Goal: Task Accomplishment & Management: Use online tool/utility

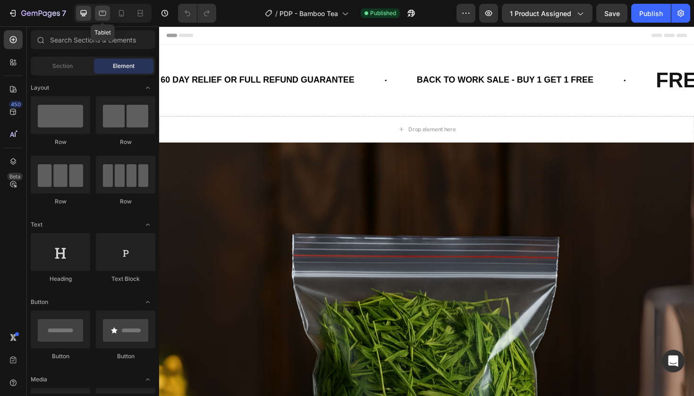
click at [108, 17] on div at bounding box center [102, 13] width 15 height 15
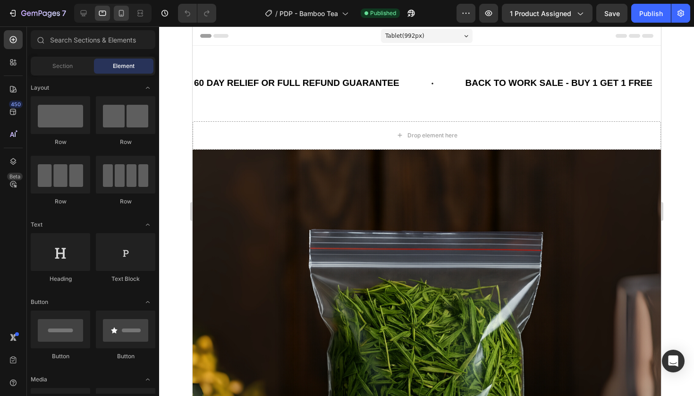
click at [123, 19] on div at bounding box center [121, 13] width 15 height 15
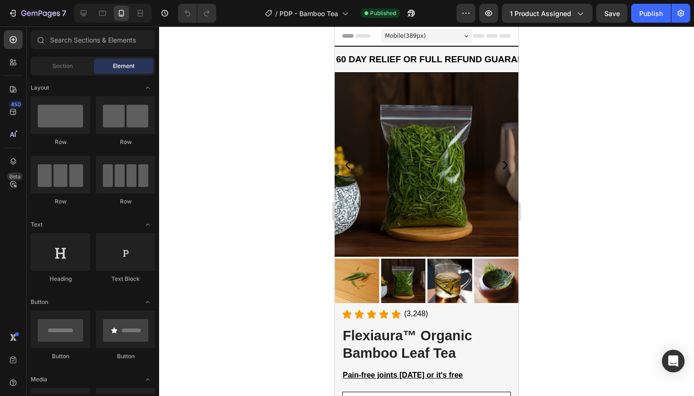
click at [188, 208] on div at bounding box center [426, 211] width 535 height 370
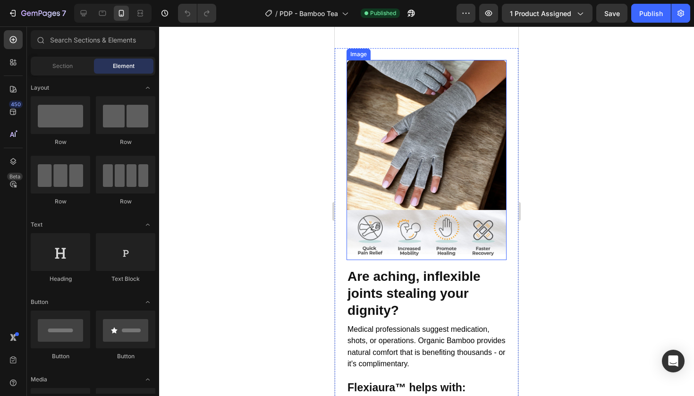
scroll to position [1083, 0]
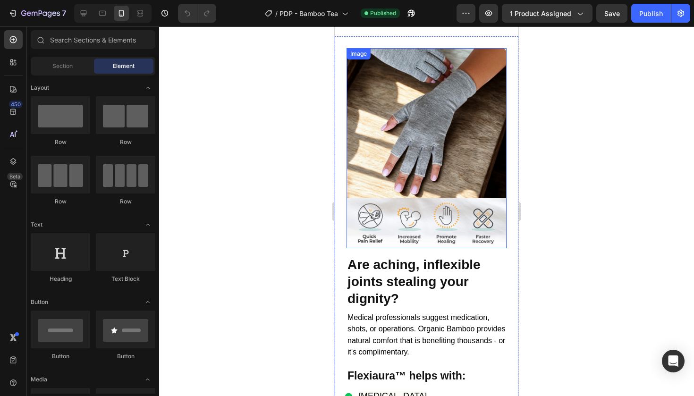
click at [402, 184] on img at bounding box center [427, 148] width 160 height 200
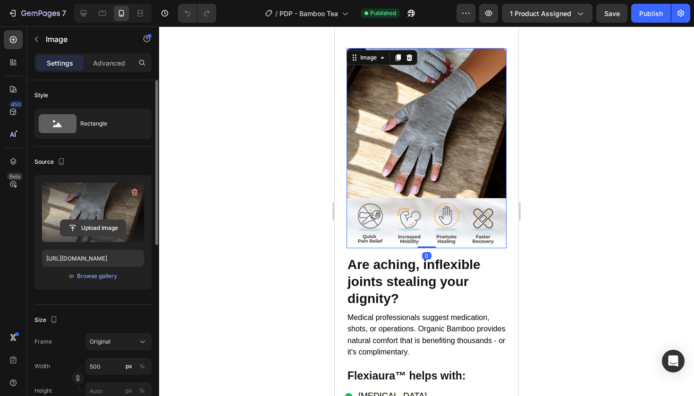
click at [92, 235] on input "file" at bounding box center [92, 228] width 65 height 16
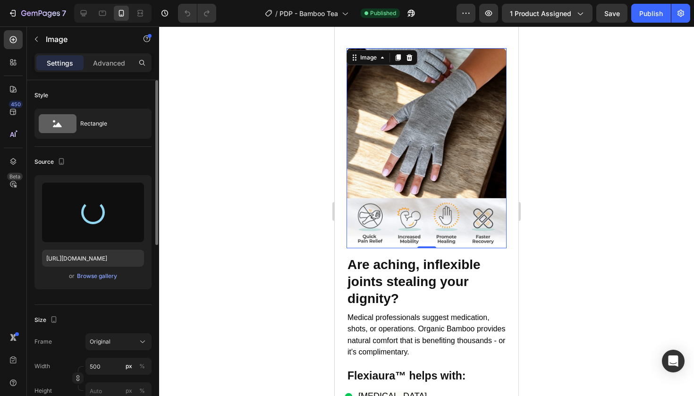
type input "[URL][DOMAIN_NAME]"
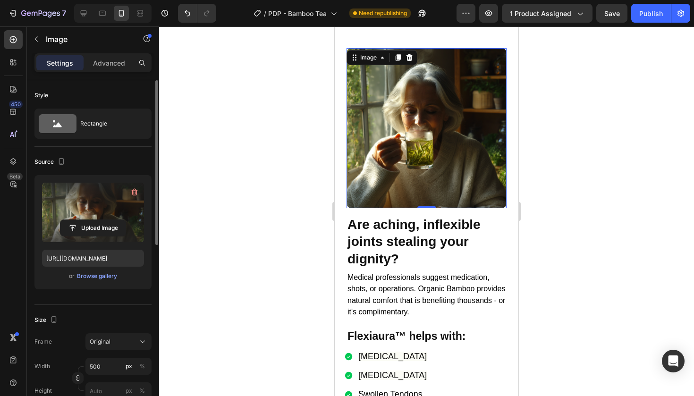
click at [566, 126] on div at bounding box center [426, 211] width 535 height 370
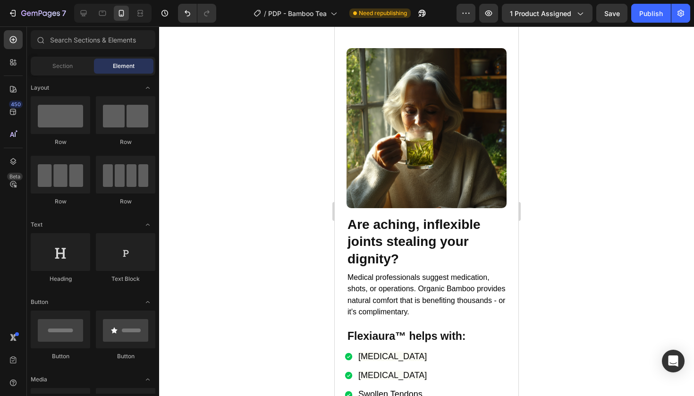
click at [656, 24] on div "7 Version history / PDP - Bamboo Tea Need republishing Preview 1 product assign…" at bounding box center [347, 13] width 694 height 27
click at [656, 18] on div "Publish" at bounding box center [652, 14] width 24 height 10
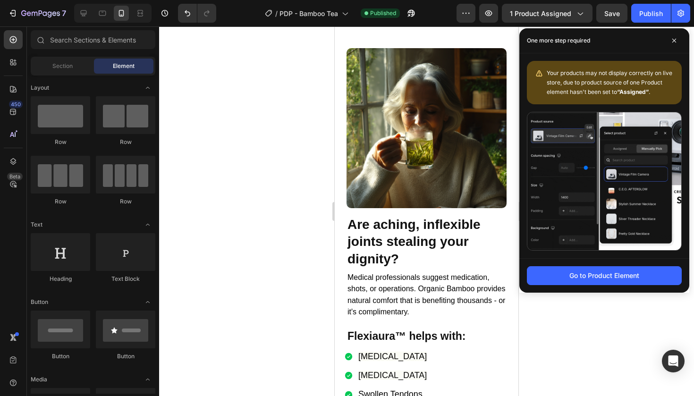
click at [386, 0] on div "7 Version history / PDP - Bamboo Tea Published Preview 1 product assigned Save …" at bounding box center [347, 13] width 694 height 27
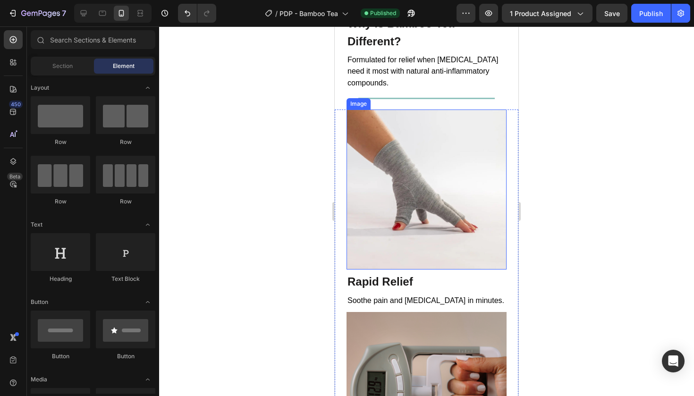
scroll to position [2553, 0]
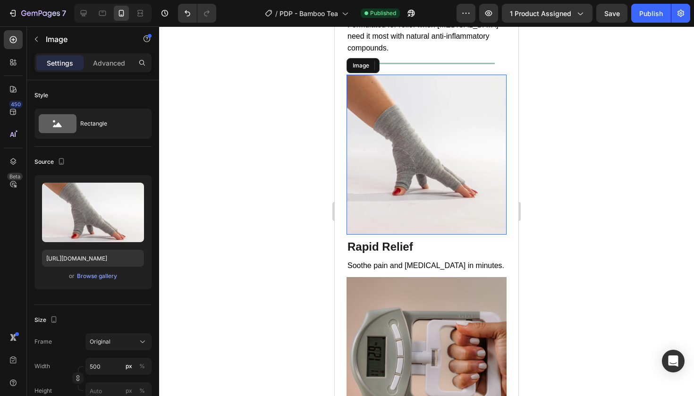
click at [372, 114] on img at bounding box center [427, 155] width 160 height 160
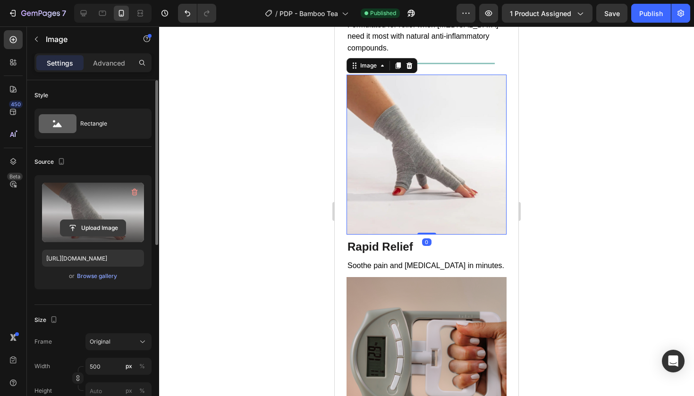
click at [98, 229] on input "file" at bounding box center [92, 228] width 65 height 16
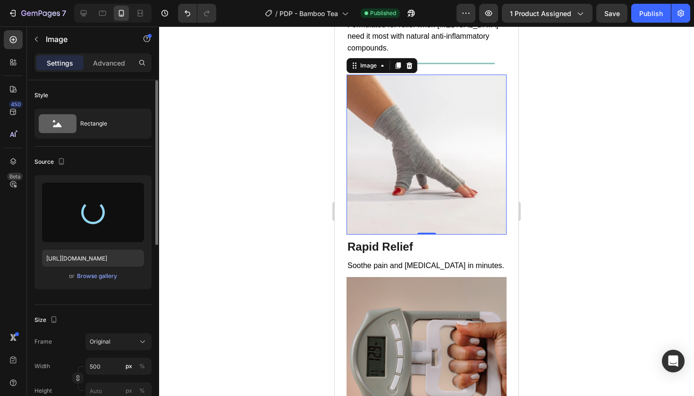
type input "[URL][DOMAIN_NAME]"
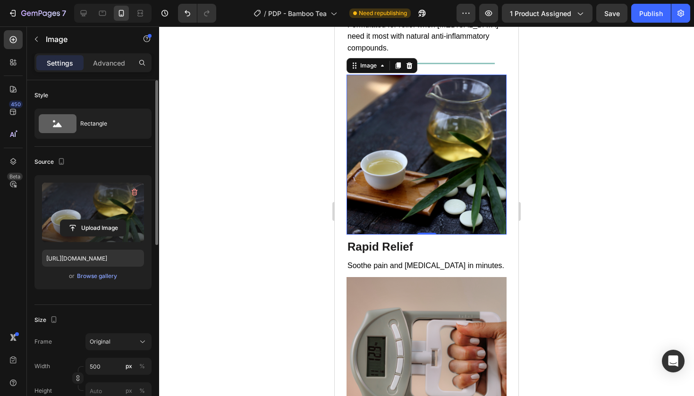
click at [579, 125] on div at bounding box center [426, 211] width 535 height 370
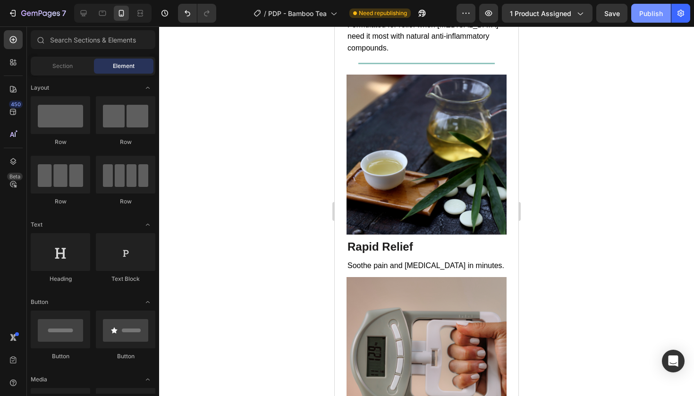
click at [668, 10] on button "Publish" at bounding box center [652, 13] width 40 height 19
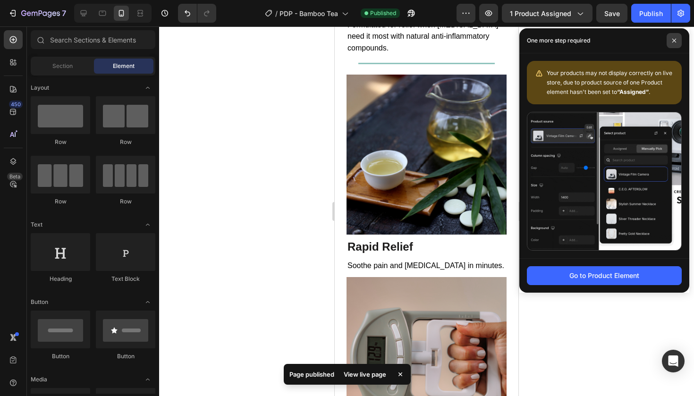
click at [672, 40] on span at bounding box center [674, 40] width 15 height 15
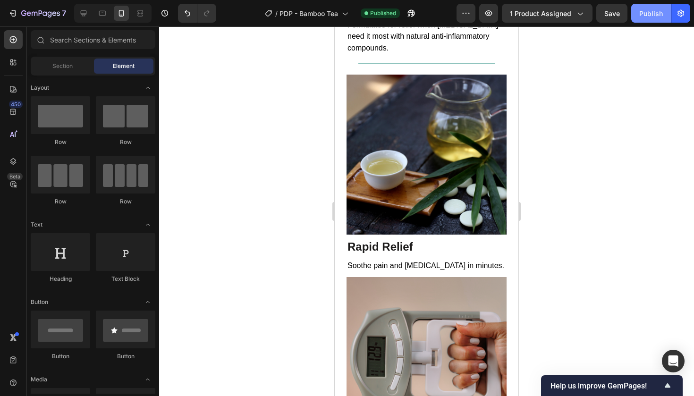
click at [649, 22] on button "Publish" at bounding box center [652, 13] width 40 height 19
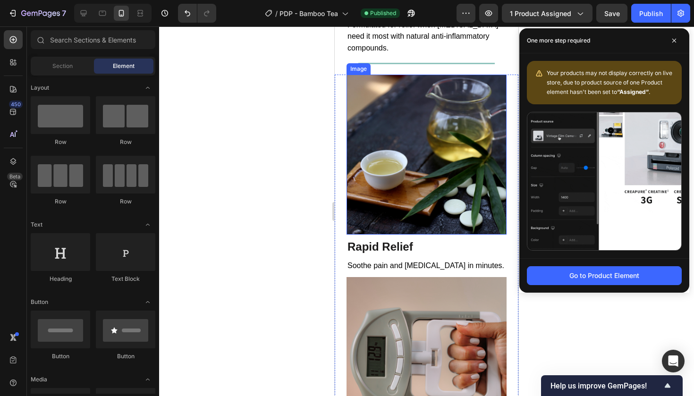
click at [383, 192] on img at bounding box center [427, 155] width 160 height 160
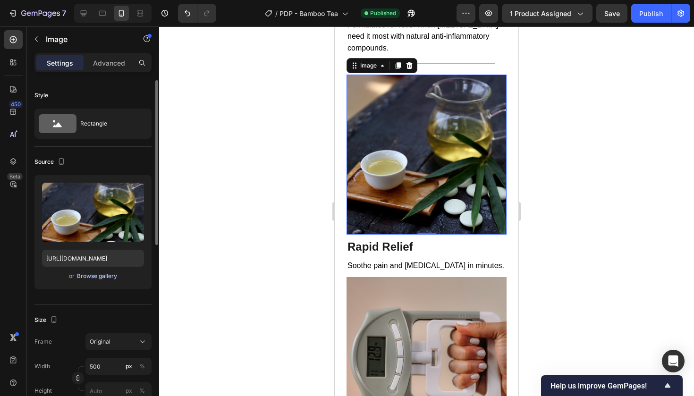
click at [84, 276] on div "Browse gallery" at bounding box center [97, 276] width 40 height 9
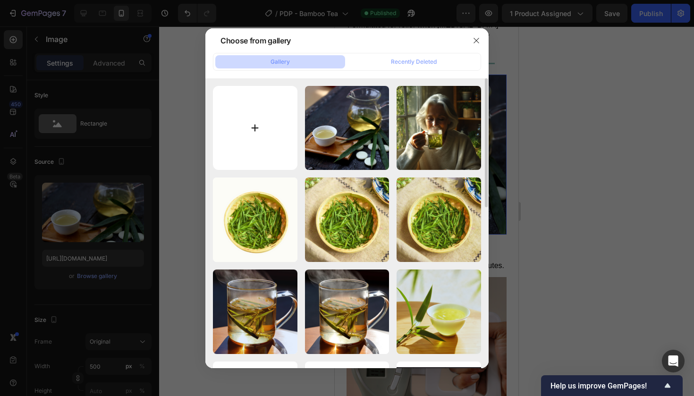
click at [258, 125] on input "file" at bounding box center [255, 128] width 85 height 85
type input "C:\fakepath\3e26e6c5-9c6a-4c93-8938-7a5f4d5f058f.png"
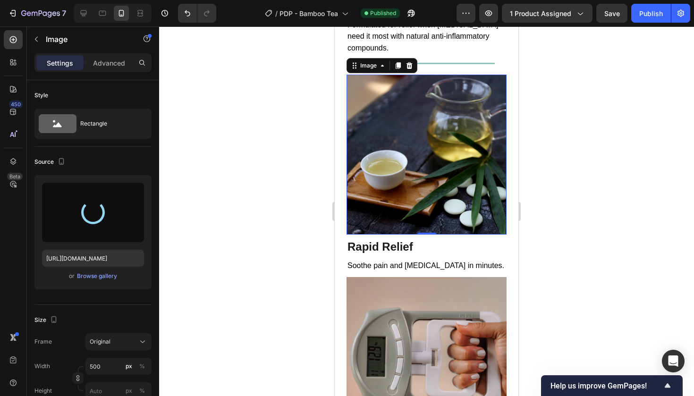
type input "[URL][DOMAIN_NAME]"
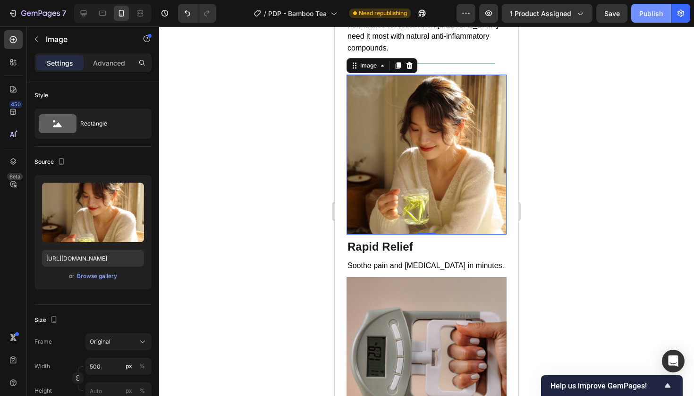
click at [635, 17] on button "Publish" at bounding box center [652, 13] width 40 height 19
click at [265, 109] on div at bounding box center [426, 211] width 535 height 370
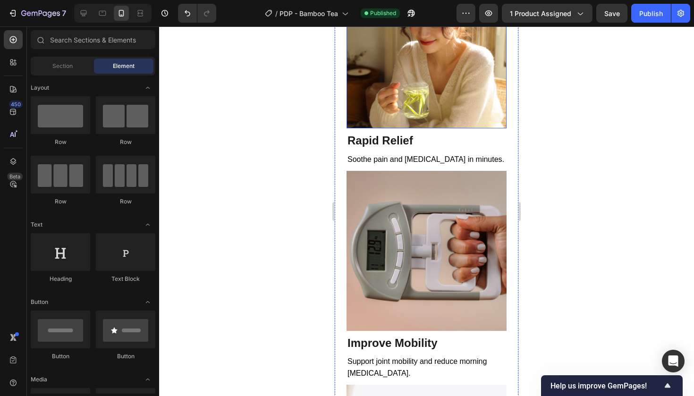
scroll to position [2717, 0]
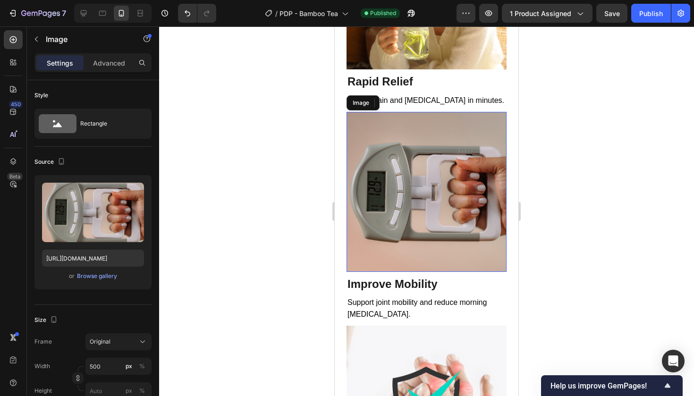
click at [394, 198] on img at bounding box center [427, 192] width 160 height 160
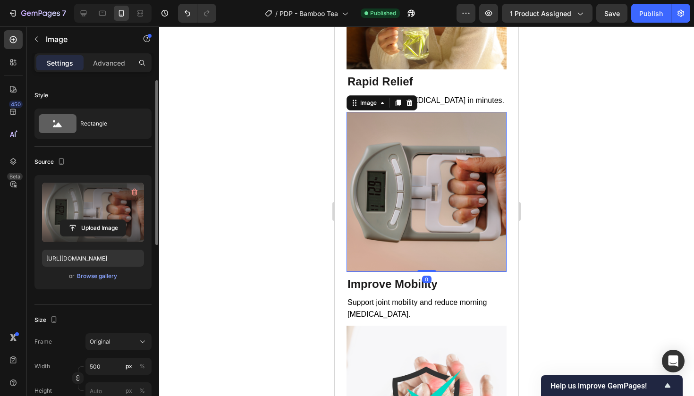
click at [111, 215] on label at bounding box center [93, 213] width 102 height 60
click at [111, 220] on input "file" at bounding box center [92, 228] width 65 height 16
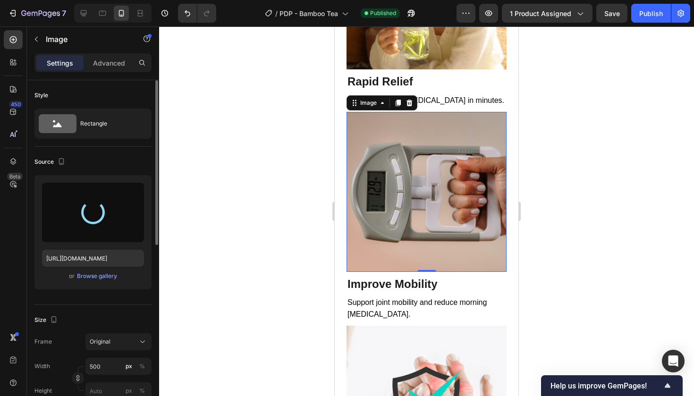
type input "[URL][DOMAIN_NAME]"
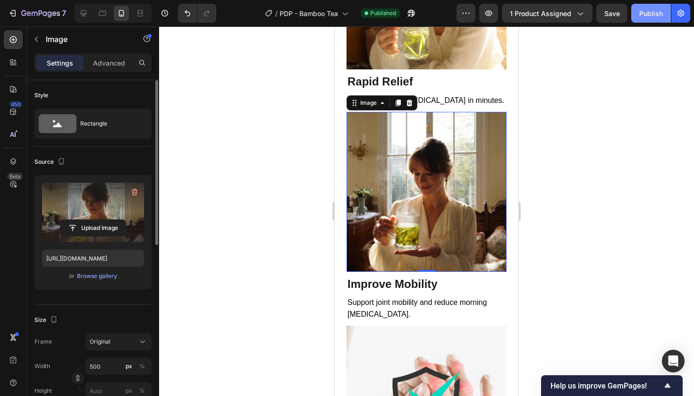
click at [638, 15] on button "Publish" at bounding box center [652, 13] width 40 height 19
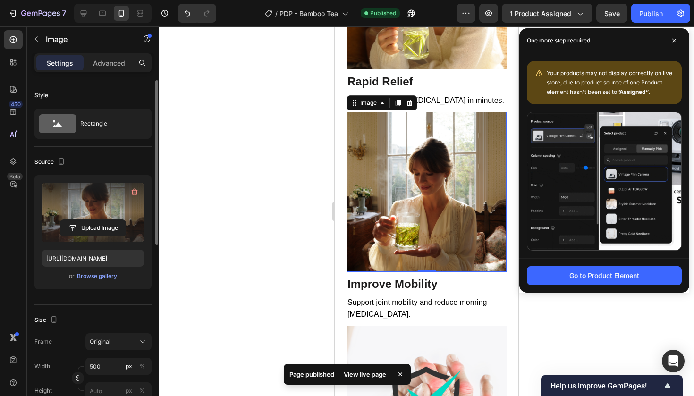
click at [682, 49] on div "One more step required" at bounding box center [605, 40] width 170 height 25
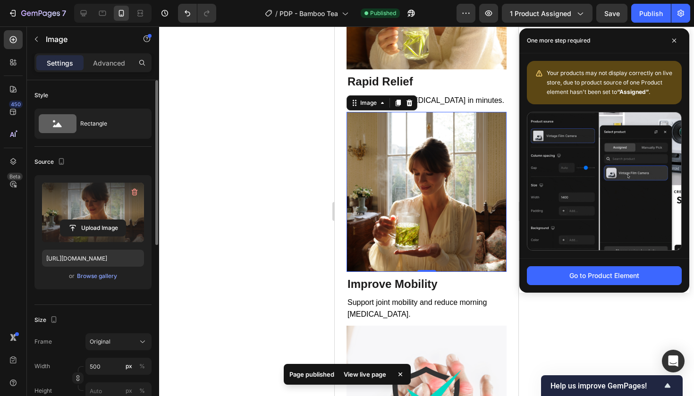
click at [682, 49] on div "One more step required" at bounding box center [605, 40] width 170 height 25
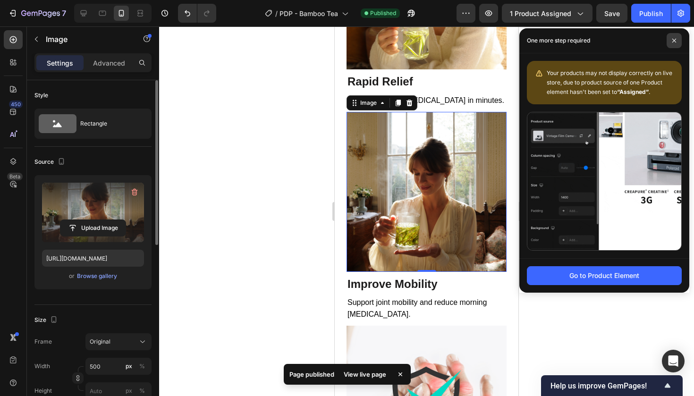
click at [677, 44] on span at bounding box center [674, 40] width 15 height 15
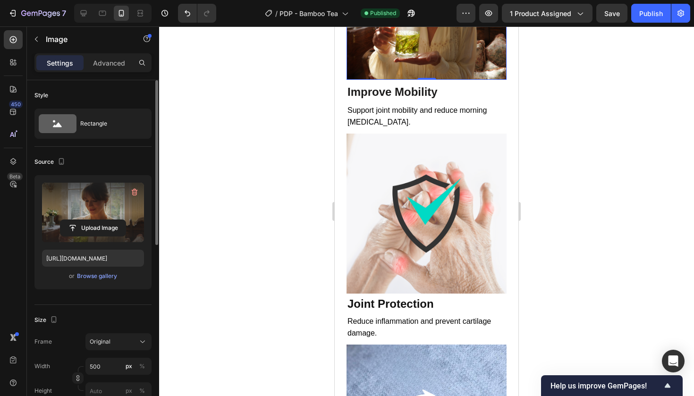
scroll to position [2916, 0]
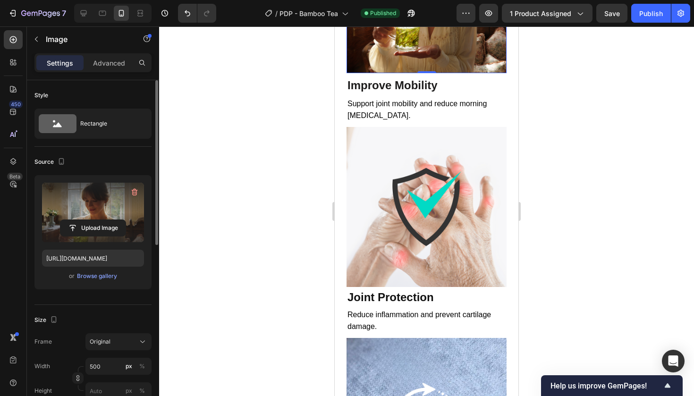
click at [557, 162] on div at bounding box center [426, 211] width 535 height 370
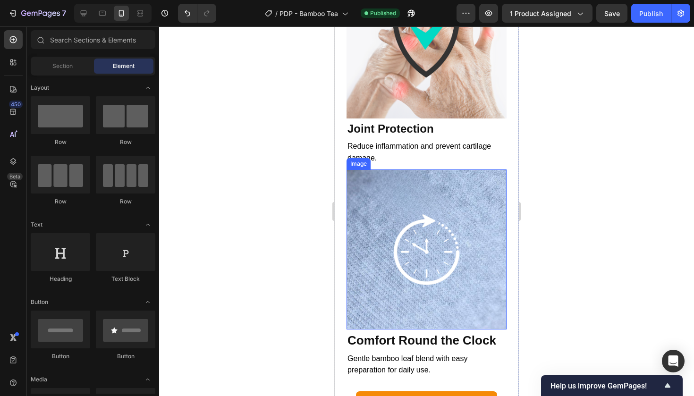
scroll to position [2978, 0]
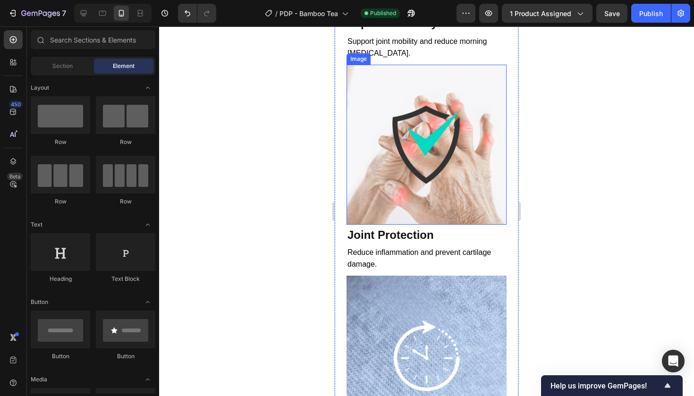
click at [458, 170] on img at bounding box center [427, 145] width 160 height 160
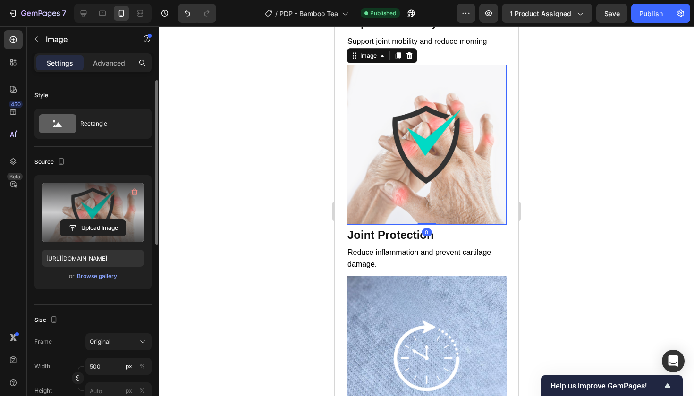
click at [104, 207] on label at bounding box center [93, 213] width 102 height 60
click at [104, 220] on input "file" at bounding box center [92, 228] width 65 height 16
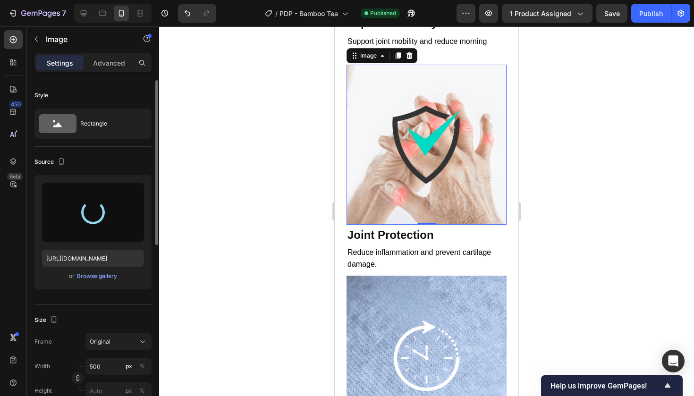
type input "[URL][DOMAIN_NAME]"
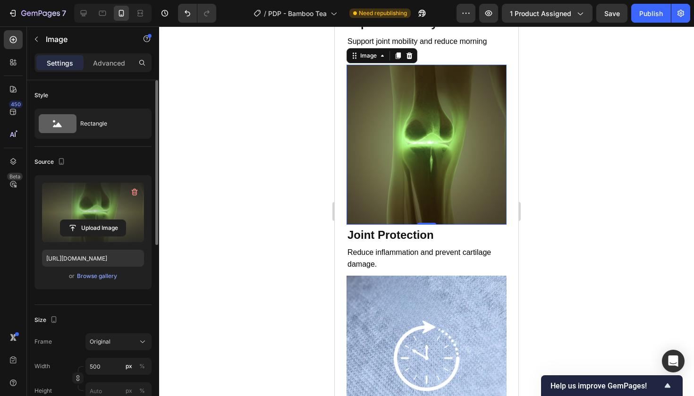
click at [573, 133] on div at bounding box center [426, 211] width 535 height 370
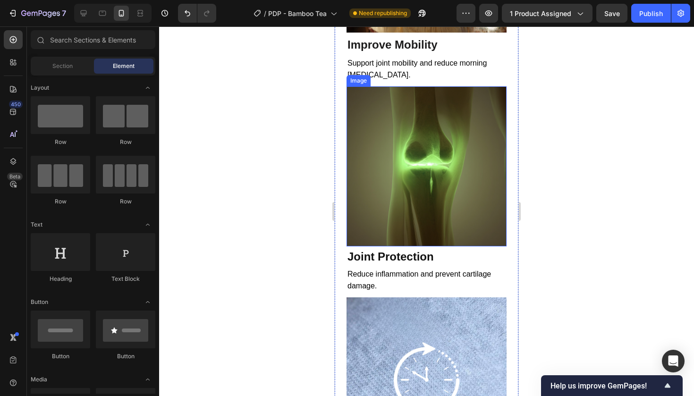
scroll to position [3067, 0]
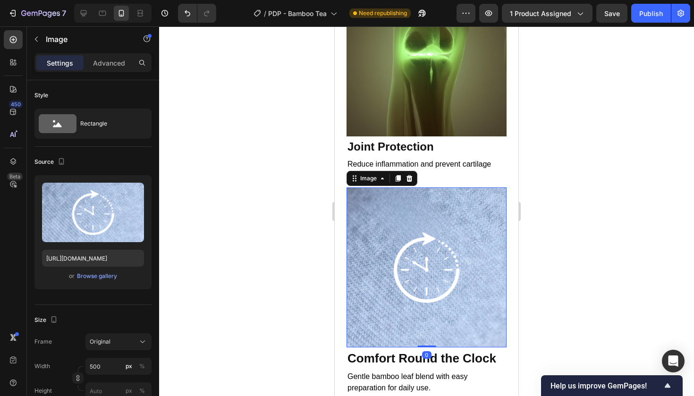
click at [390, 229] on img at bounding box center [427, 268] width 160 height 160
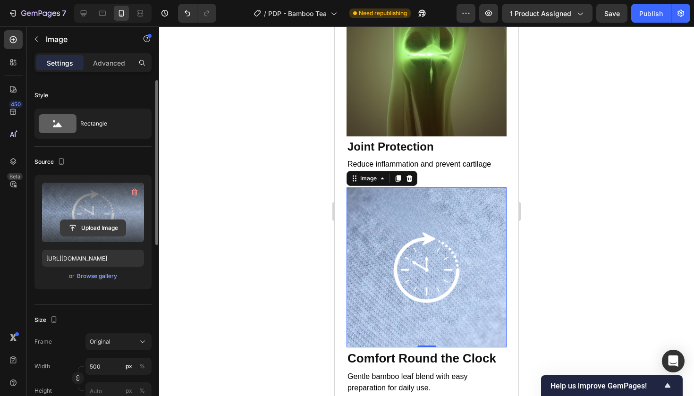
click at [109, 220] on input "file" at bounding box center [92, 228] width 65 height 16
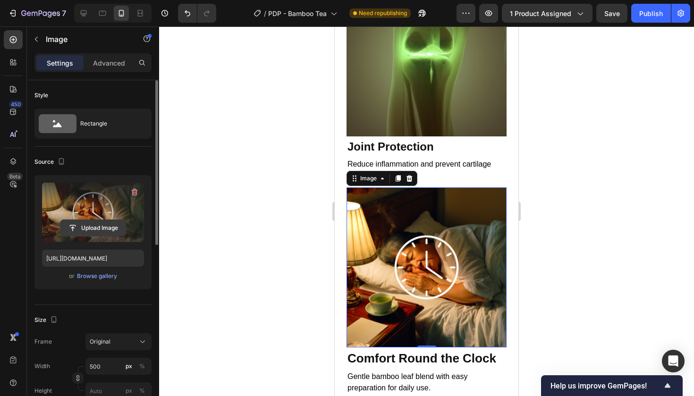
click at [103, 225] on input "file" at bounding box center [92, 228] width 65 height 16
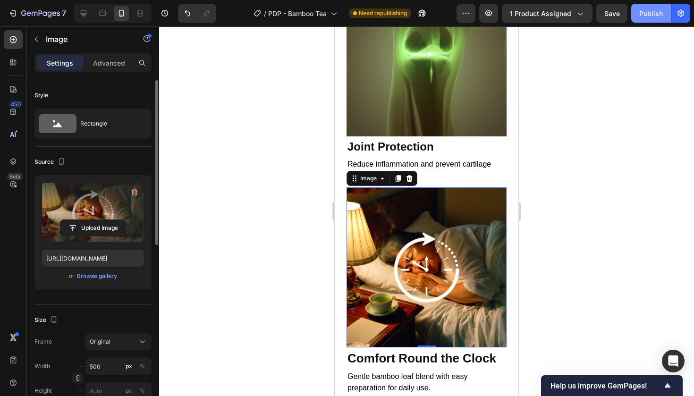
type input "[URL][DOMAIN_NAME]"
click at [645, 19] on button "Publish" at bounding box center [652, 13] width 40 height 19
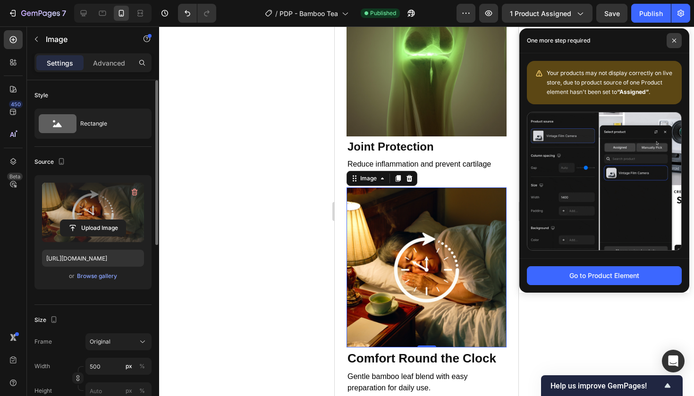
click at [679, 42] on span at bounding box center [674, 40] width 15 height 15
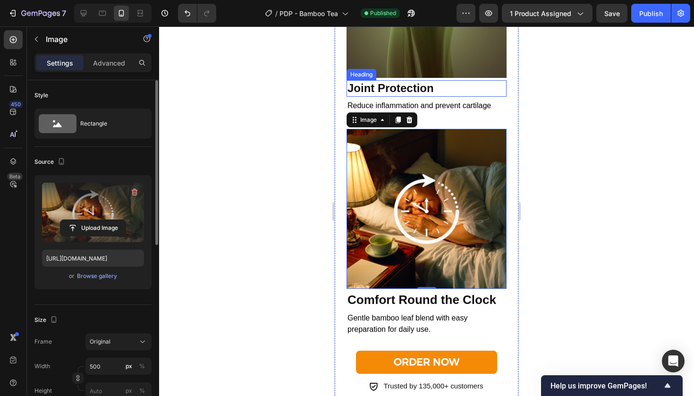
scroll to position [3167, 0]
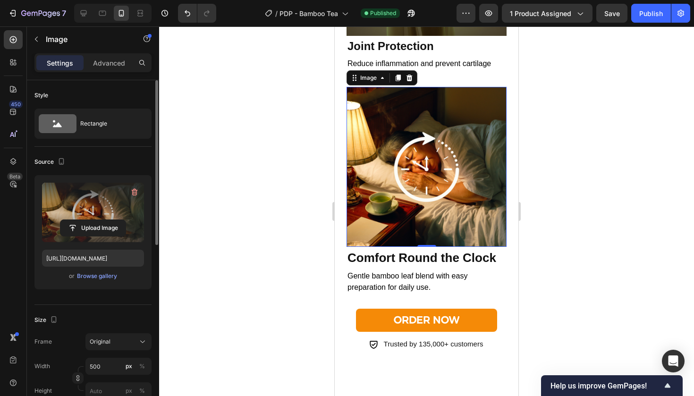
click at [576, 120] on div at bounding box center [426, 211] width 535 height 370
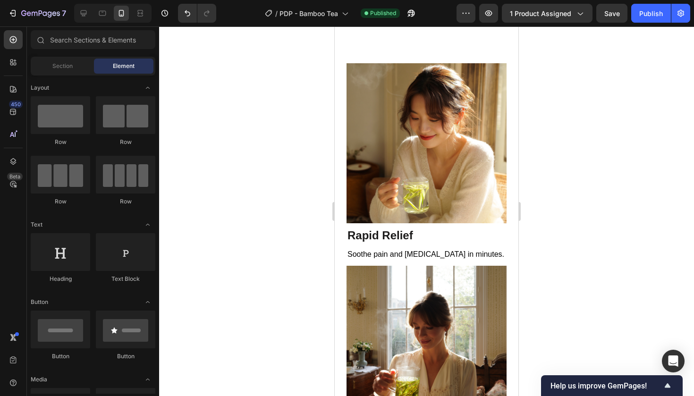
scroll to position [2730, 0]
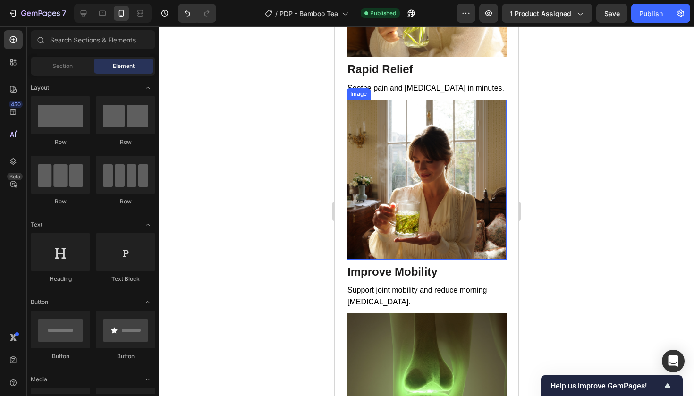
click at [442, 176] on img at bounding box center [427, 180] width 160 height 160
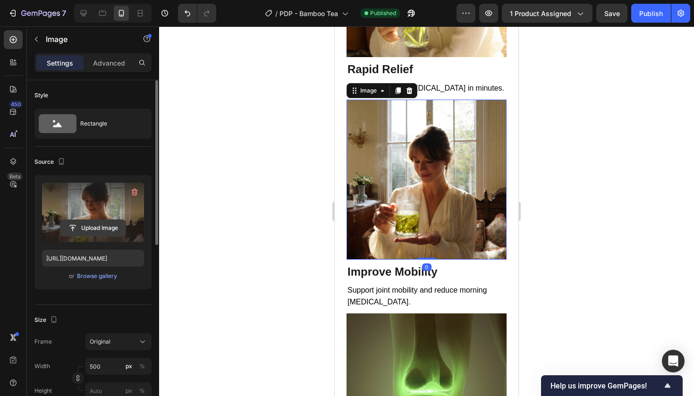
click at [92, 222] on input "file" at bounding box center [92, 228] width 65 height 16
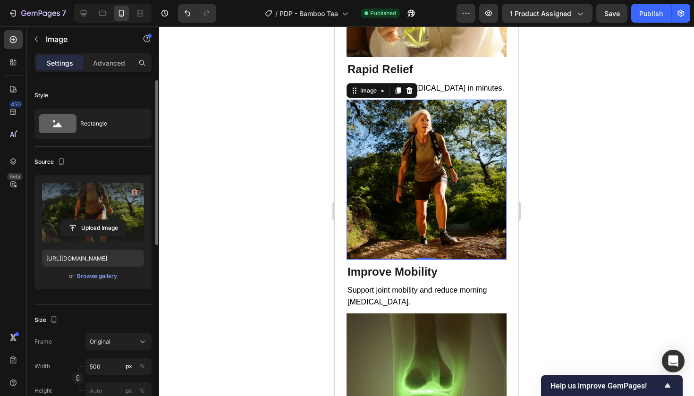
type input "[URL][DOMAIN_NAME]"
click at [586, 112] on div at bounding box center [426, 211] width 535 height 370
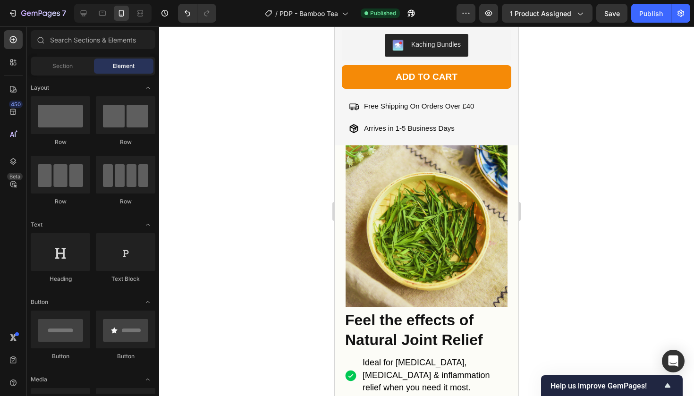
scroll to position [403, 0]
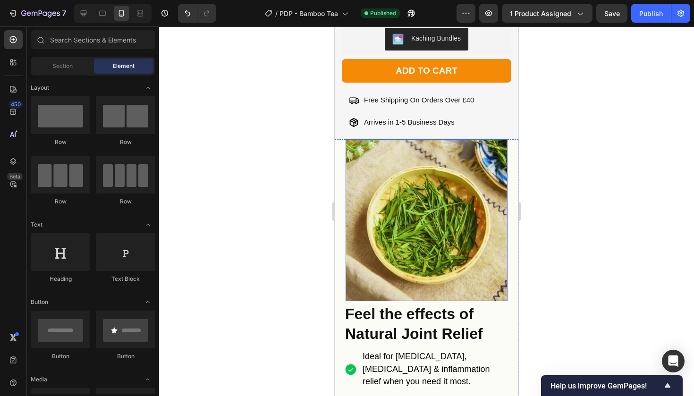
click at [420, 193] on img at bounding box center [427, 220] width 162 height 162
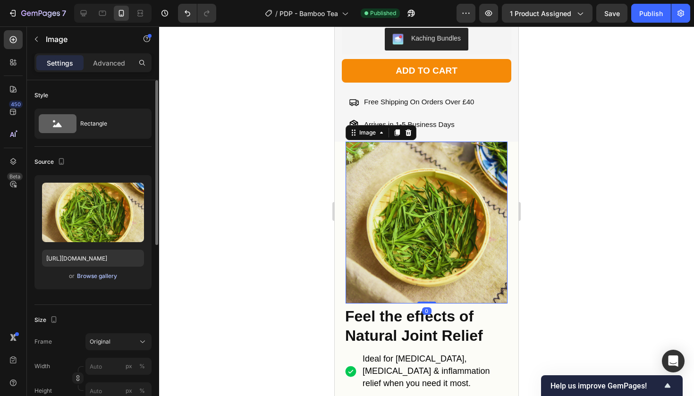
click at [92, 273] on div "Browse gallery" at bounding box center [97, 276] width 40 height 9
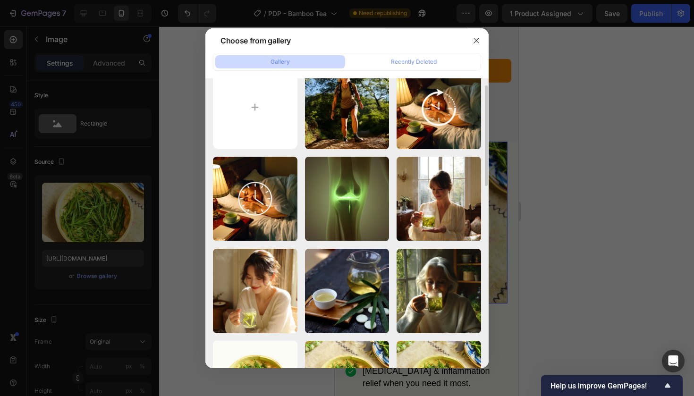
scroll to position [21, 0]
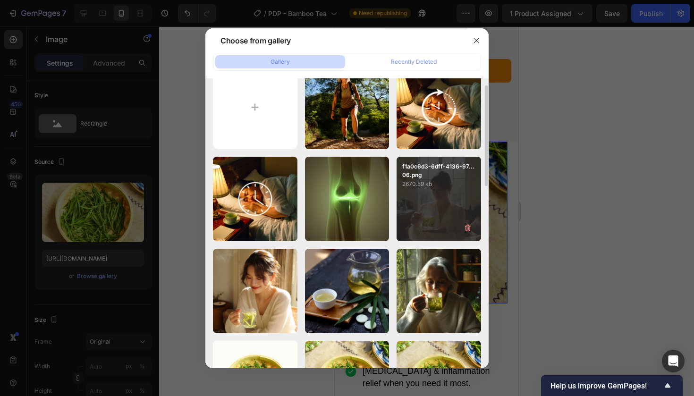
click at [417, 181] on p "2670.59 kb" at bounding box center [438, 184] width 73 height 9
type input "[URL][DOMAIN_NAME]"
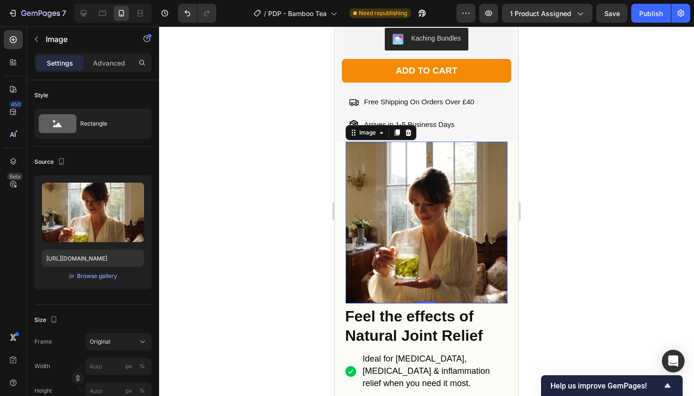
click at [563, 154] on div at bounding box center [426, 211] width 535 height 370
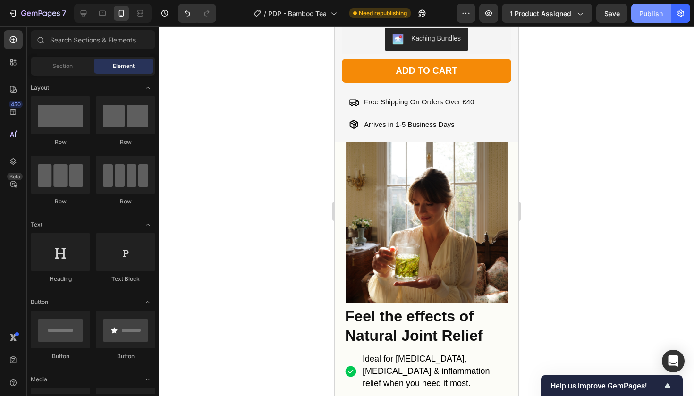
click at [646, 14] on div "Publish" at bounding box center [652, 14] width 24 height 10
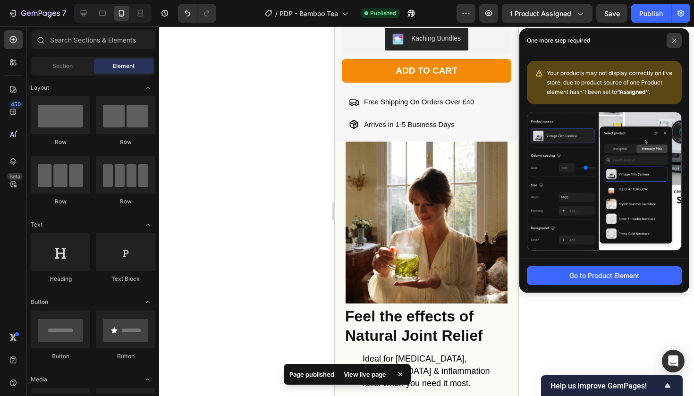
click at [677, 38] on span at bounding box center [674, 40] width 15 height 15
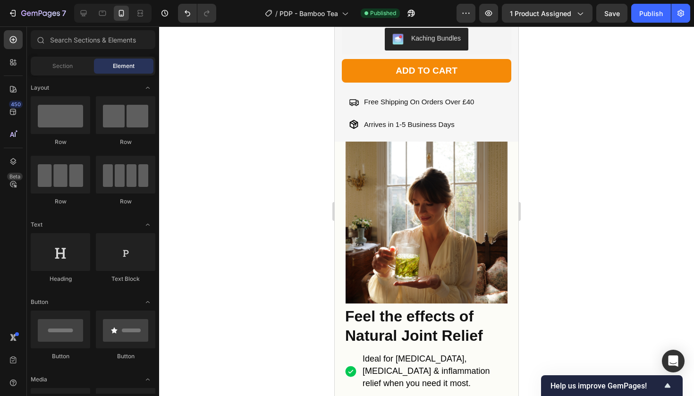
click at [357, 0] on div "7 Version history / PDP - Bamboo Tea Published Preview 1 product assigned Save …" at bounding box center [347, 13] width 694 height 27
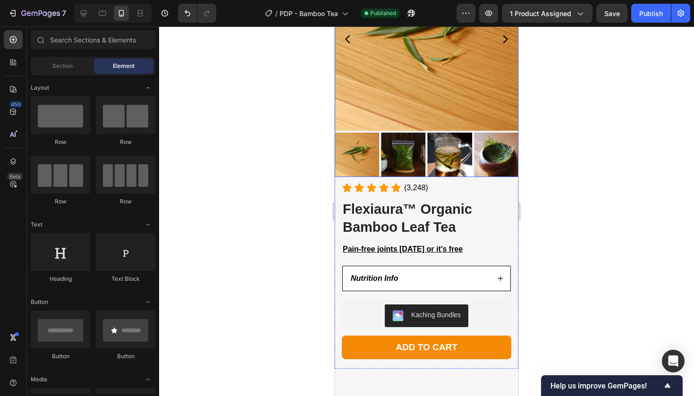
scroll to position [128, 0]
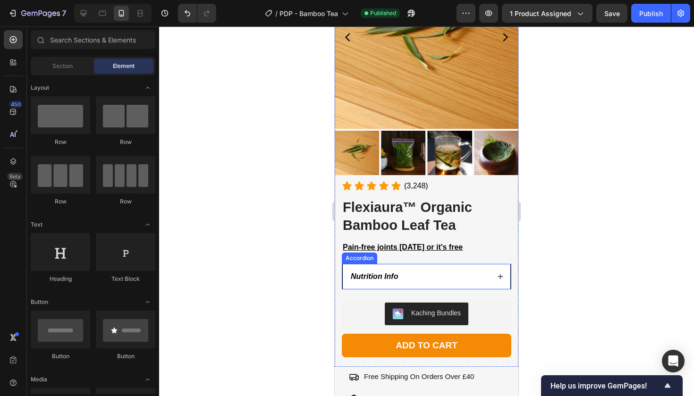
click at [412, 282] on div "Nutrition Info" at bounding box center [427, 277] width 168 height 25
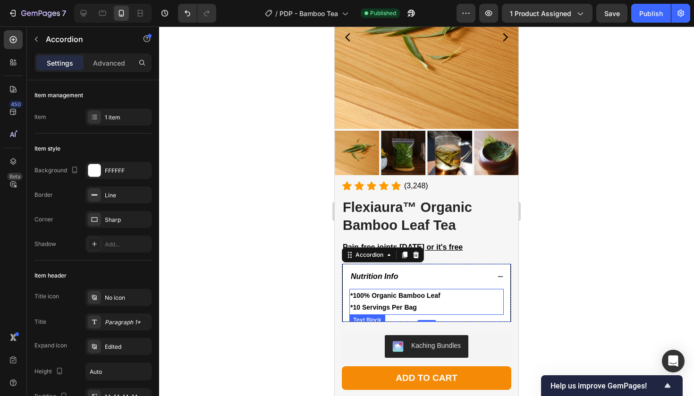
click at [394, 304] on strong "*10 Servings Per Bag" at bounding box center [384, 308] width 67 height 8
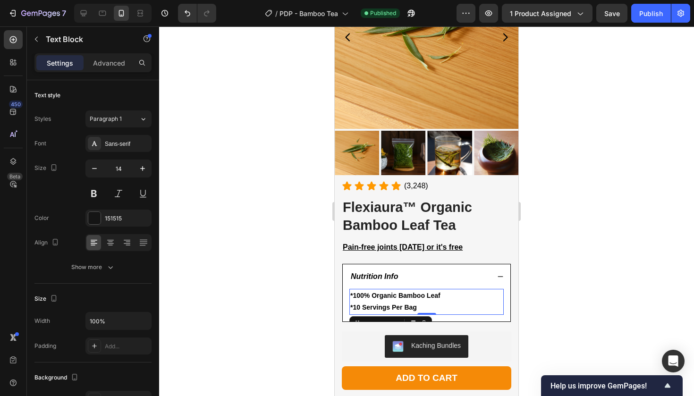
click at [415, 305] on strong "*10 Servings Per Bag" at bounding box center [384, 308] width 67 height 8
click at [423, 307] on p "*10 Servings Per Bag" at bounding box center [427, 308] width 153 height 12
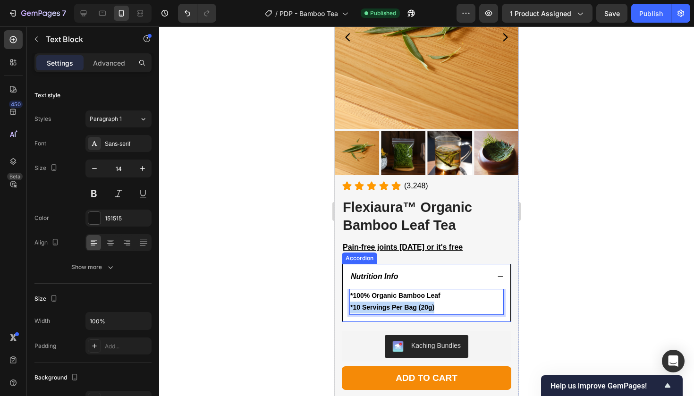
drag, startPoint x: 440, startPoint y: 303, endPoint x: 347, endPoint y: 301, distance: 93.1
click at [347, 301] on div "*100% Organic Bamboo Leaf *10 Servings Per Bag (20g) Text Block 0" at bounding box center [427, 305] width 168 height 32
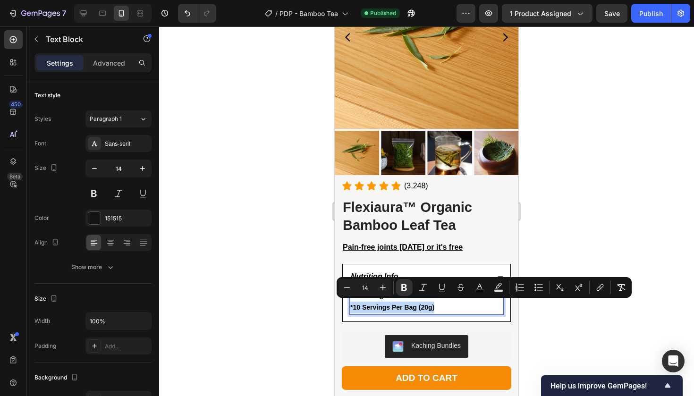
click at [403, 278] on div "Minus 14 Plus Bold Italic Underline Strikethrough color Text Background Color N…" at bounding box center [484, 287] width 295 height 21
click at [403, 291] on icon "Editor contextual toolbar" at bounding box center [405, 287] width 6 height 7
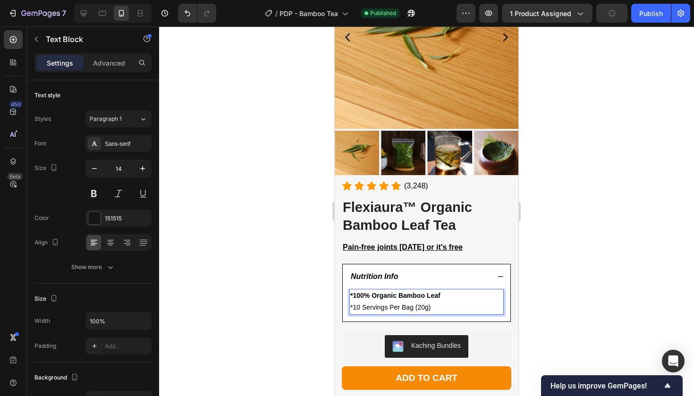
click at [420, 292] on strong "*100% Organic Bamboo Leaf" at bounding box center [396, 296] width 90 height 8
click at [427, 308] on span "*10 Servings Per Bag (20g)" at bounding box center [391, 308] width 80 height 8
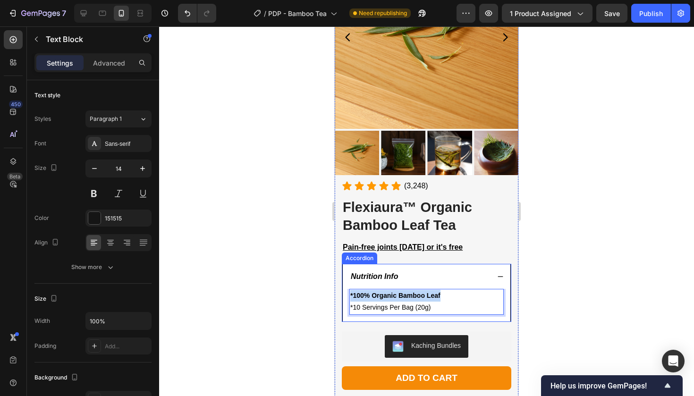
drag, startPoint x: 454, startPoint y: 295, endPoint x: 349, endPoint y: 295, distance: 104.4
click at [349, 295] on div "*100% Organic Bamboo Leaf *10 Servings Per Bag (20g) Text Block 0" at bounding box center [427, 305] width 168 height 32
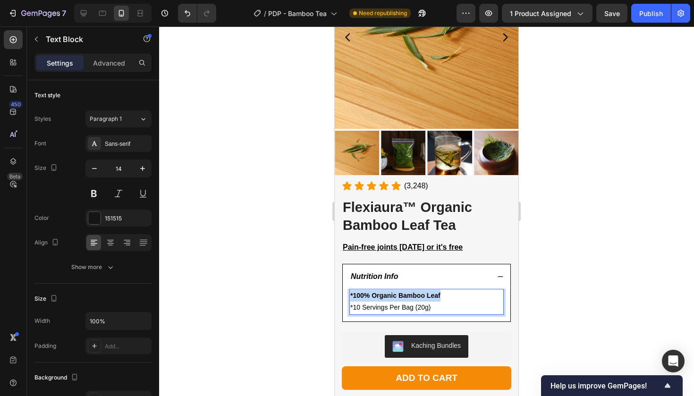
click at [393, 293] on strong "*100% Organic Bamboo Leaf" at bounding box center [396, 296] width 90 height 8
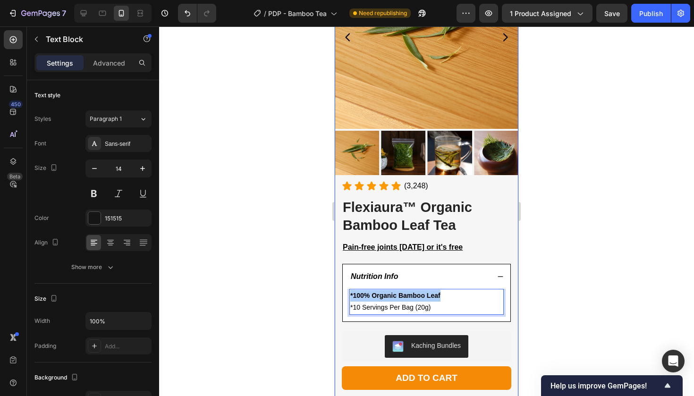
click at [571, 243] on div at bounding box center [426, 211] width 535 height 370
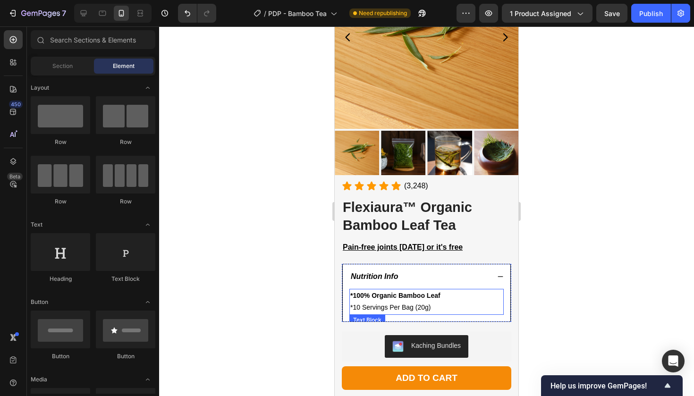
click at [458, 302] on p "*10 Servings Per Bag (20g)" at bounding box center [427, 308] width 153 height 12
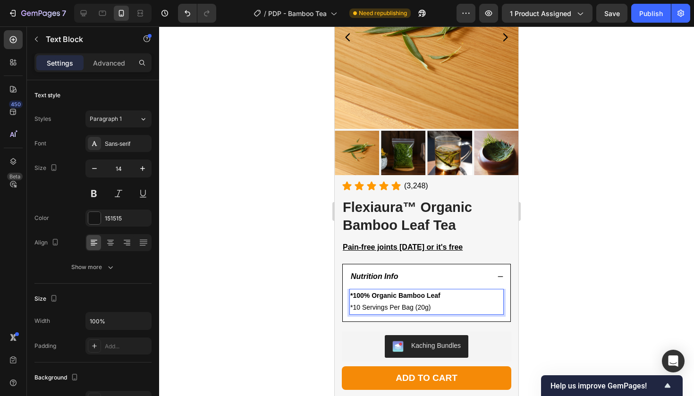
click at [458, 294] on p "*100% Organic Bamboo Leaf" at bounding box center [427, 296] width 153 height 12
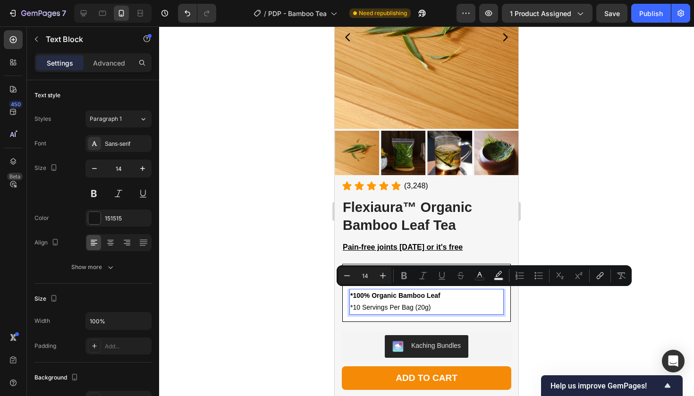
click at [442, 294] on p "*100% Organic Bamboo Leaf" at bounding box center [427, 296] width 153 height 12
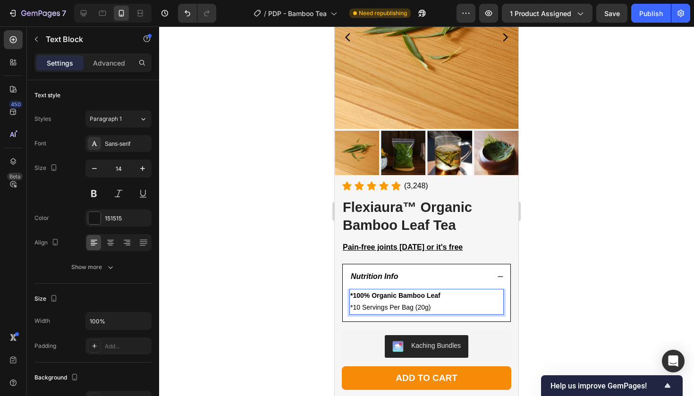
click at [441, 294] on p "*100% Organic Bamboo Leaf" at bounding box center [427, 296] width 153 height 12
click at [268, 293] on div at bounding box center [426, 211] width 535 height 370
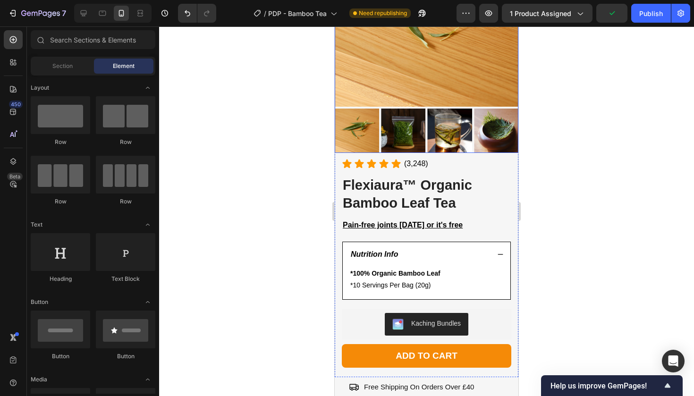
scroll to position [198, 0]
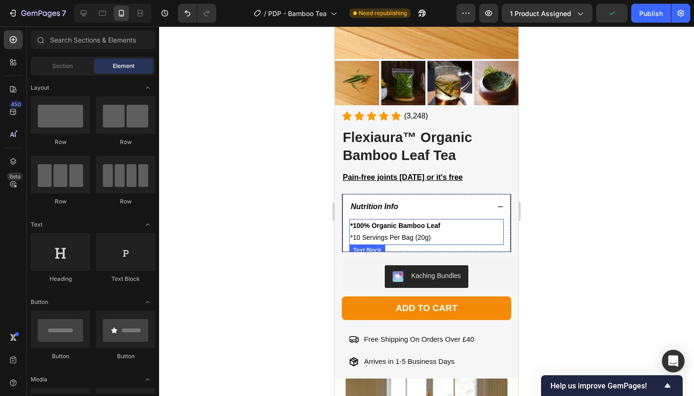
click at [434, 232] on p "*10 Servings Per Bag (20g)" at bounding box center [427, 238] width 153 height 12
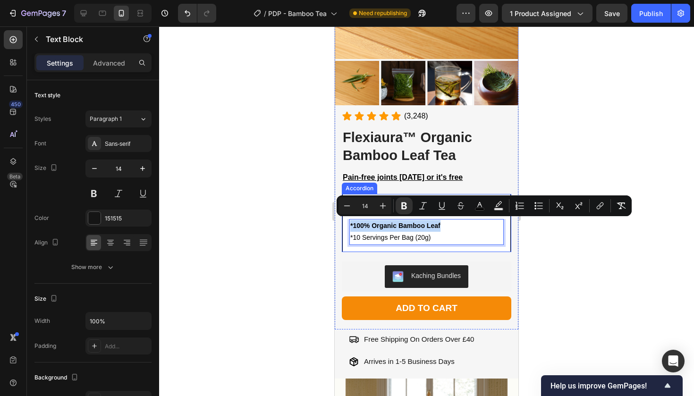
drag, startPoint x: 440, startPoint y: 224, endPoint x: 348, endPoint y: 224, distance: 92.1
click at [348, 224] on div "*100% Organic Bamboo Leaf *10 Servings Per Bag (20g) Text Block 0" at bounding box center [427, 235] width 168 height 32
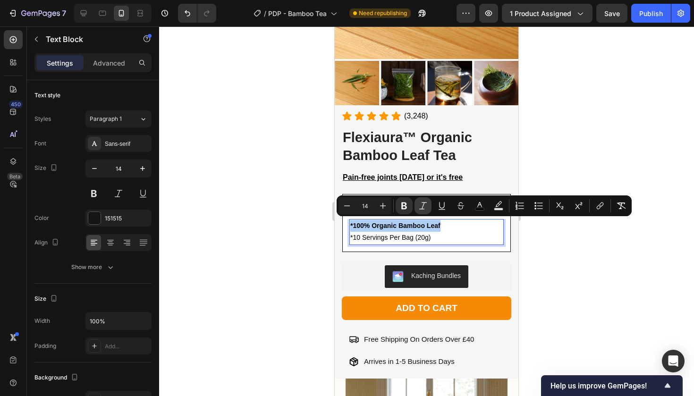
click at [422, 205] on icon "Editor contextual toolbar" at bounding box center [423, 205] width 9 height 9
click at [585, 151] on div at bounding box center [426, 211] width 535 height 370
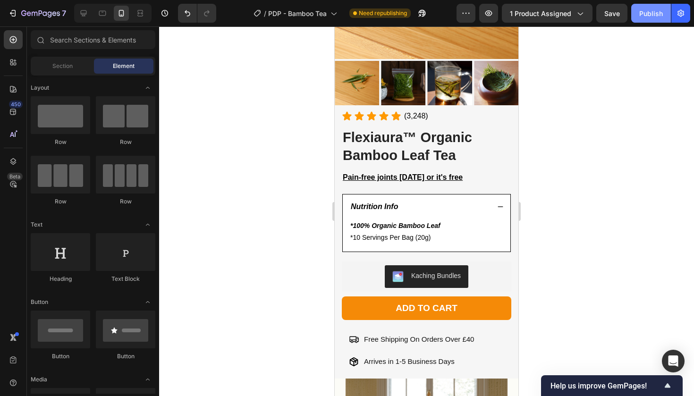
click at [652, 17] on div "Publish" at bounding box center [652, 14] width 24 height 10
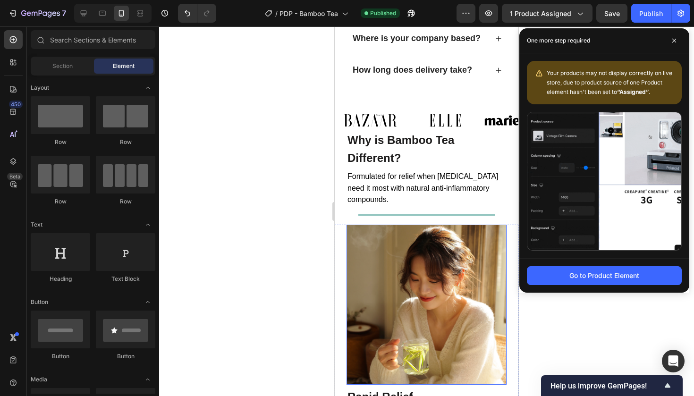
scroll to position [2423, 0]
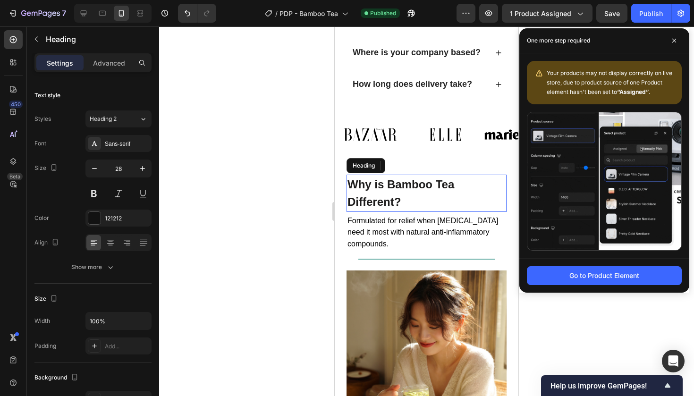
click at [422, 186] on strong "Why is Bamboo Tea Different?" at bounding box center [401, 193] width 107 height 30
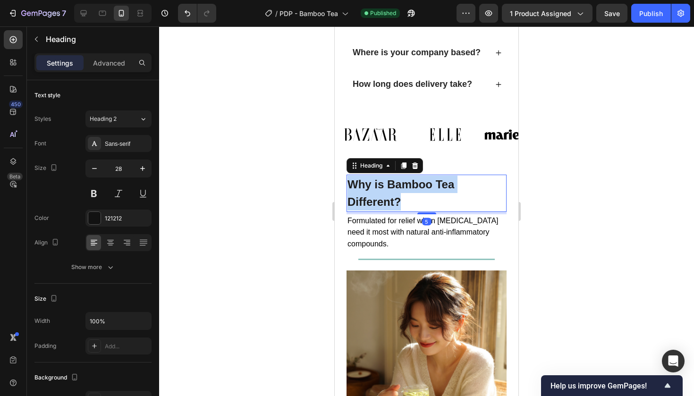
click at [422, 186] on strong "Why is Bamboo Tea Different?" at bounding box center [401, 193] width 107 height 30
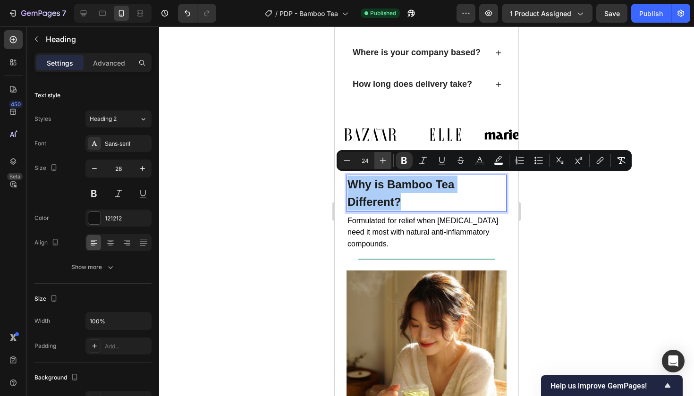
click at [386, 163] on icon "Editor contextual toolbar" at bounding box center [382, 160] width 9 height 9
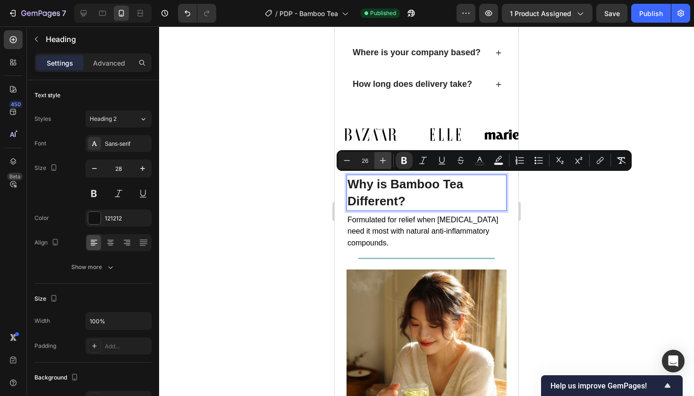
click at [383, 162] on icon "Editor contextual toolbar" at bounding box center [382, 160] width 9 height 9
type input "28"
click at [581, 204] on div at bounding box center [426, 211] width 535 height 370
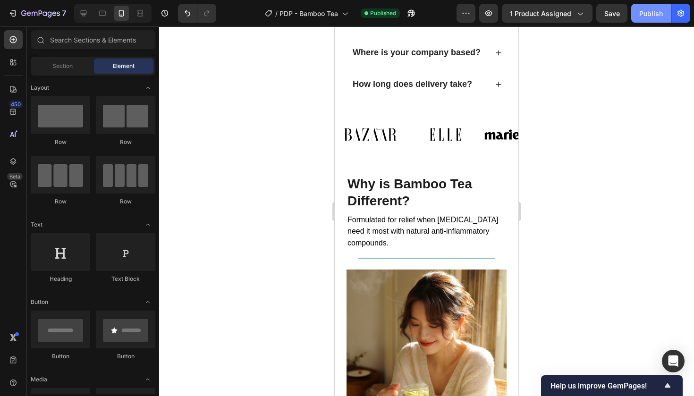
click at [655, 19] on button "Publish" at bounding box center [652, 13] width 40 height 19
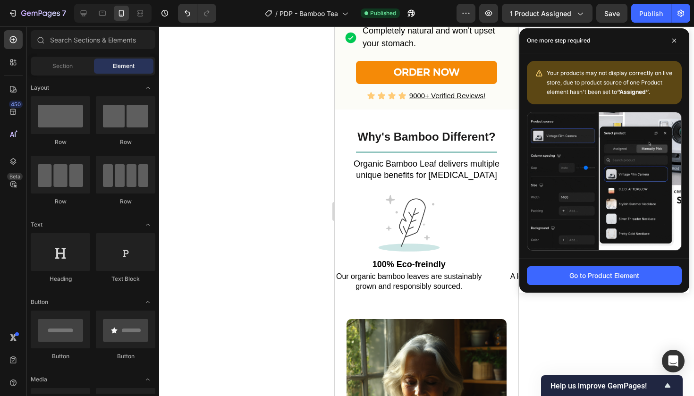
scroll to position [845, 0]
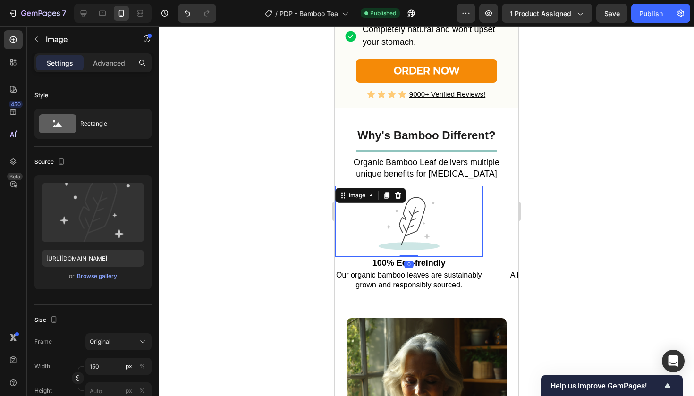
click at [459, 237] on div at bounding box center [409, 221] width 148 height 71
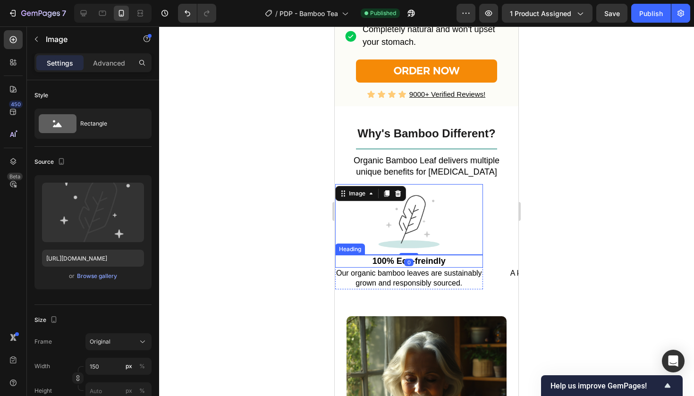
click at [496, 274] on div "Image 0 100% Eco-freindly Heading Our organic bamboo leaves are sustainably gro…" at bounding box center [422, 236] width 174 height 105
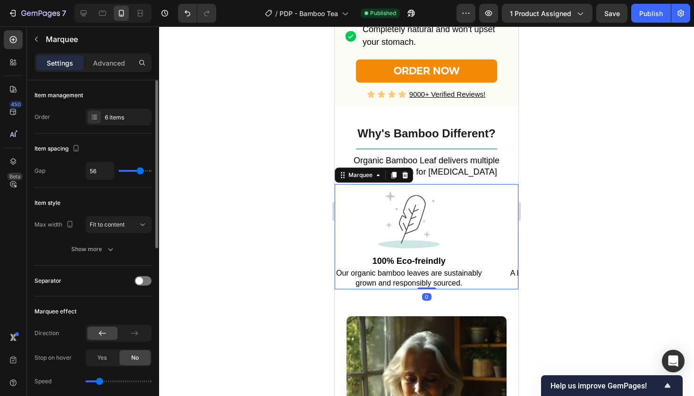
click at [101, 126] on div "Item management Order 6 items" at bounding box center [92, 106] width 117 height 53
click at [106, 118] on div "6 items" at bounding box center [127, 117] width 44 height 9
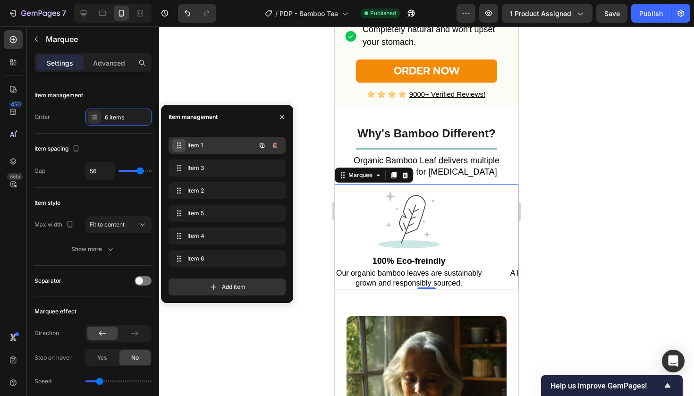
click at [184, 146] on div "Item 1 Item 1" at bounding box center [213, 145] width 83 height 13
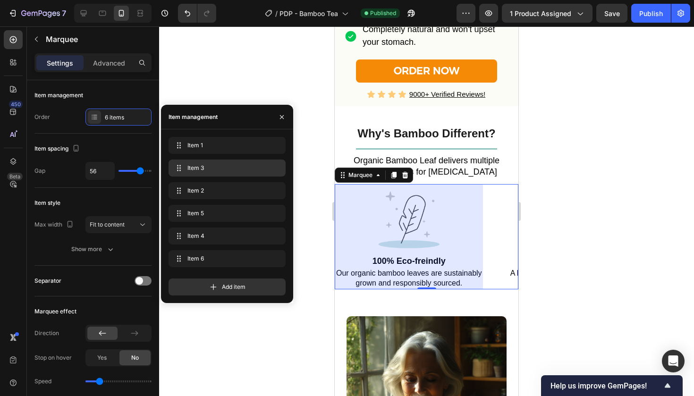
click at [200, 170] on span "Item 3" at bounding box center [226, 168] width 76 height 9
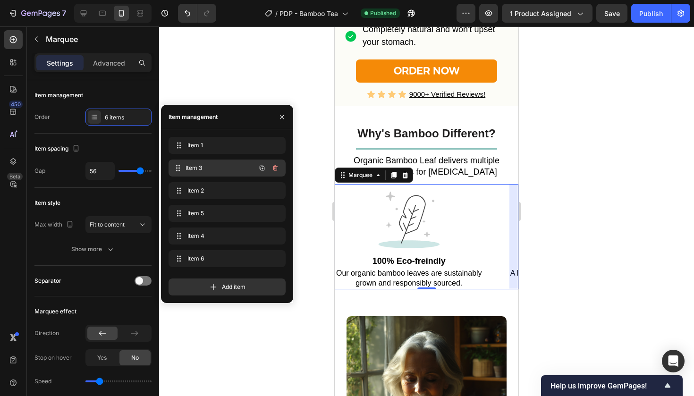
click at [200, 170] on span "Item 3" at bounding box center [221, 168] width 70 height 9
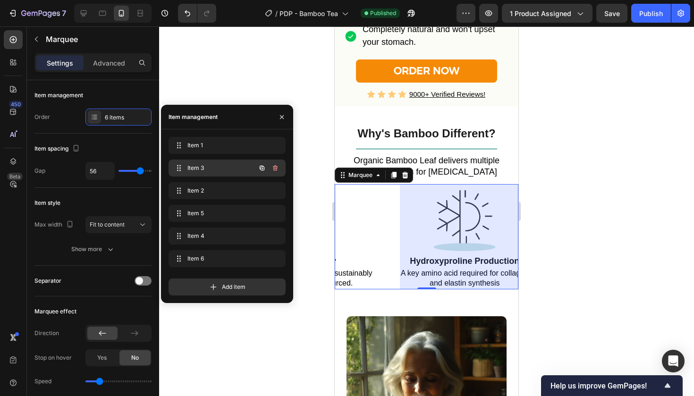
scroll to position [0, 151]
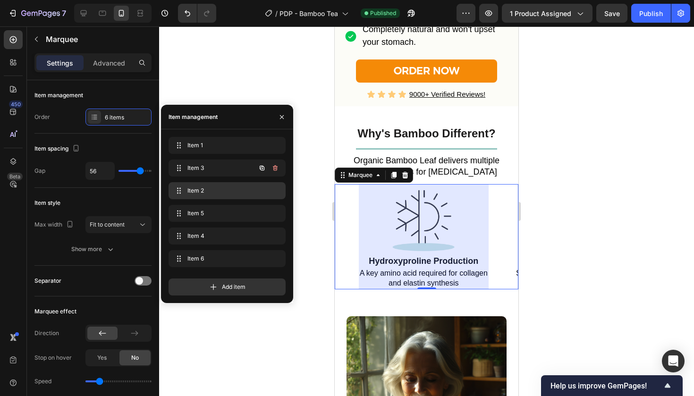
click at [199, 186] on div "Item 2 Item 2" at bounding box center [227, 190] width 110 height 13
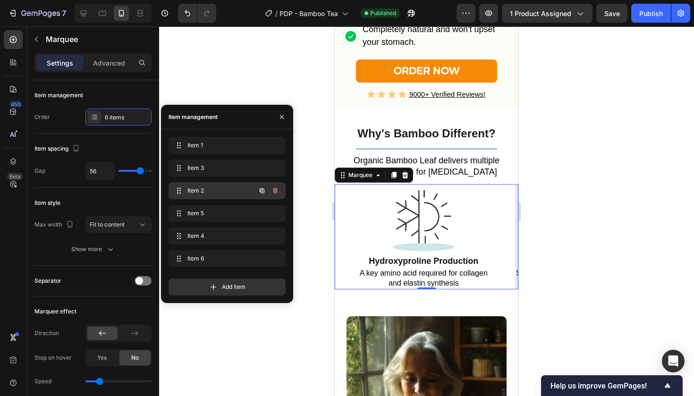
click at [199, 186] on div "Item 2 Item 2" at bounding box center [213, 190] width 83 height 13
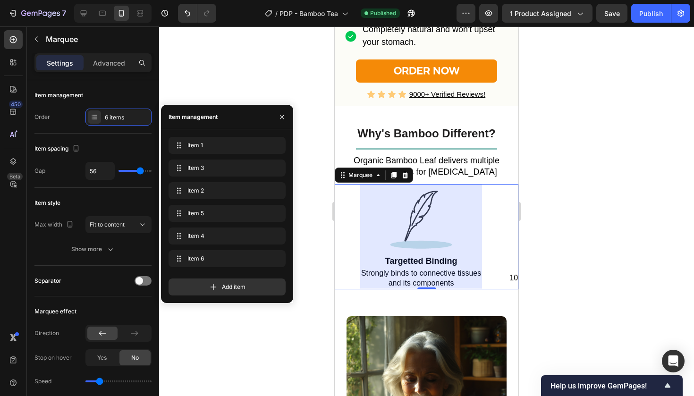
click at [201, 205] on div "Item 1 Item 1 Item 3 Item 3 Item 2 Item 2 Item 5 Item 5 Item 4 Item 4 Item 6 It…" at bounding box center [227, 204] width 117 height 134
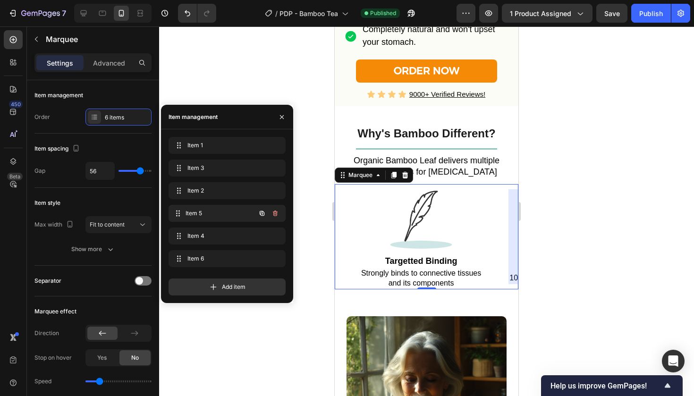
click at [202, 211] on span "Item 5" at bounding box center [221, 213] width 70 height 9
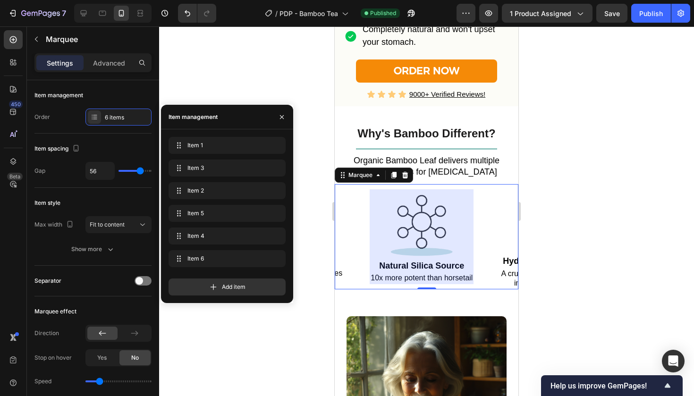
scroll to position [0, 446]
click at [202, 226] on div "Item 1 Item 1 Item 3 Item 3 Item 2 Item 2 Item 5 Item 5 Item 4 Item 4 Item 6 It…" at bounding box center [227, 204] width 117 height 134
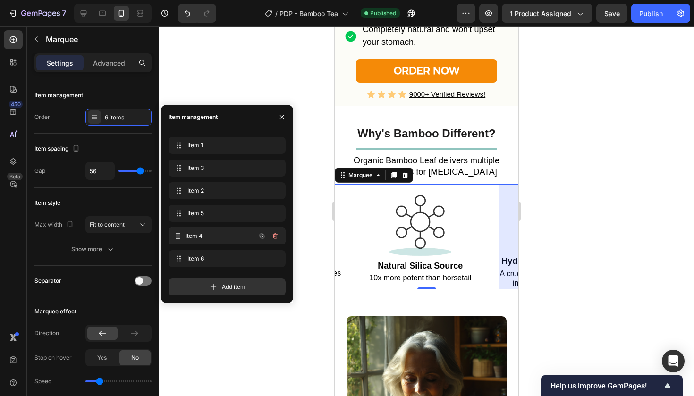
click at [203, 234] on span "Item 4" at bounding box center [221, 236] width 70 height 9
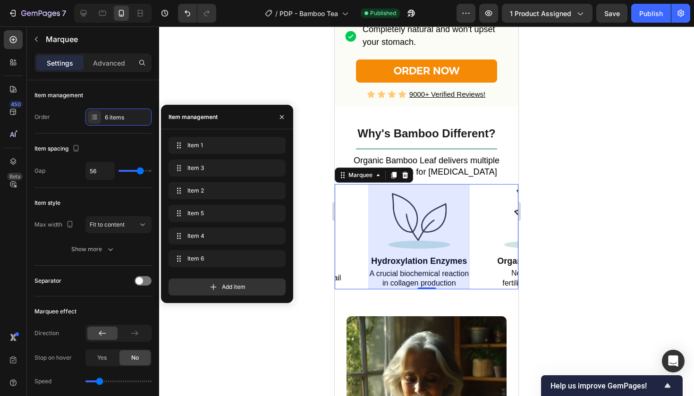
click at [200, 248] on div "Item 1 Item 1 Item 3 Item 3 Item 2 Item 2 Item 5 Item 5 Item 4 Item 4 Item 6 It…" at bounding box center [227, 204] width 117 height 134
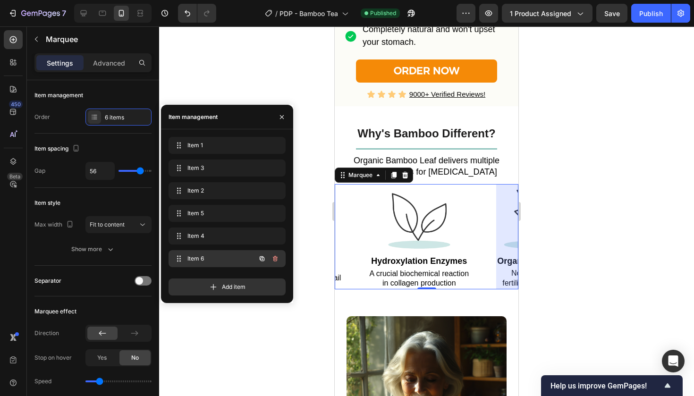
click at [200, 251] on div "Item 6 Item 6" at bounding box center [227, 258] width 117 height 17
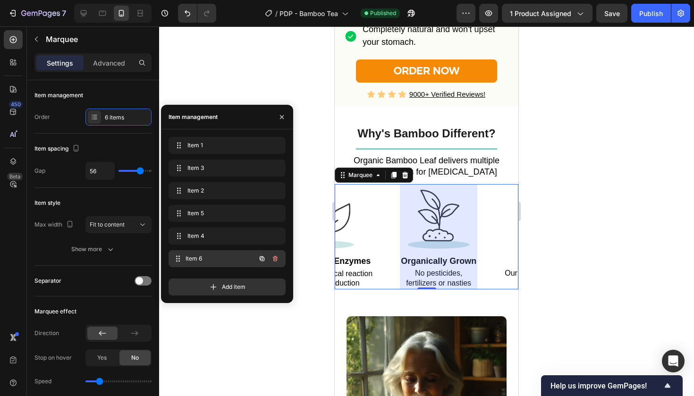
click at [200, 251] on div "Item 6 Item 6" at bounding box center [227, 258] width 117 height 17
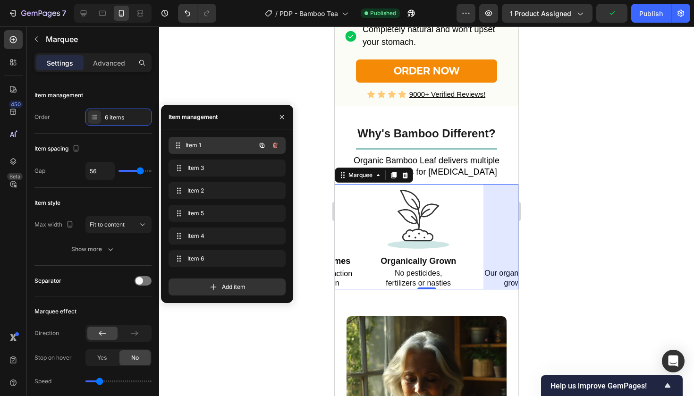
click at [206, 147] on span "Item 1" at bounding box center [221, 145] width 70 height 9
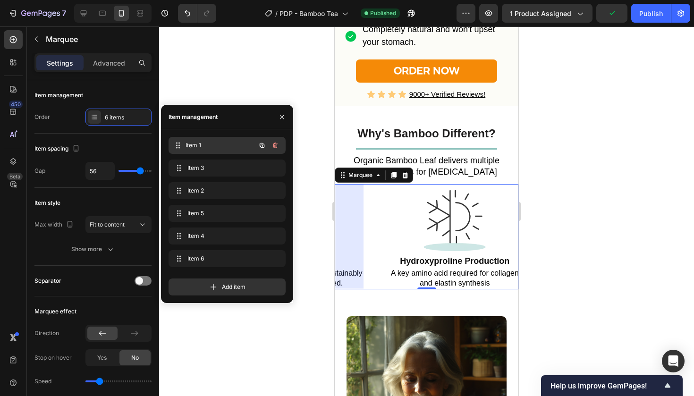
click at [206, 147] on span "Item 1" at bounding box center [221, 145] width 70 height 9
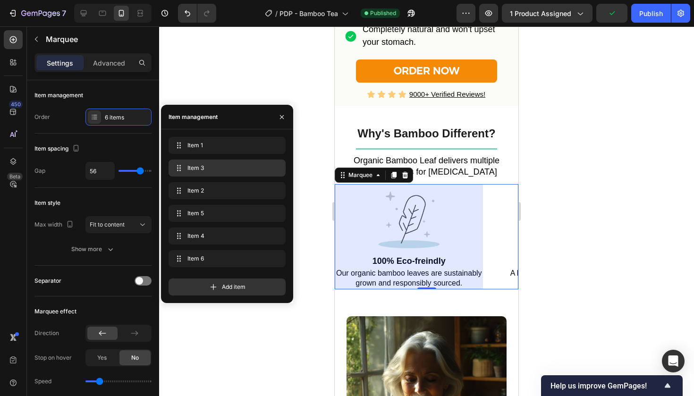
click at [205, 170] on span "Item 3" at bounding box center [226, 168] width 76 height 9
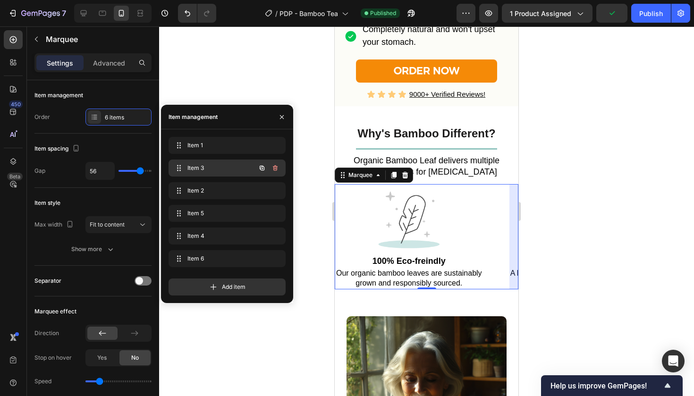
click at [205, 170] on span "Item 3" at bounding box center [214, 168] width 53 height 9
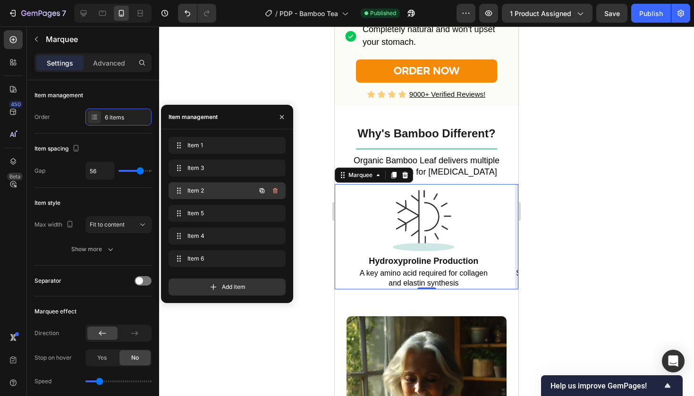
click at [205, 188] on span "Item 2" at bounding box center [214, 191] width 53 height 9
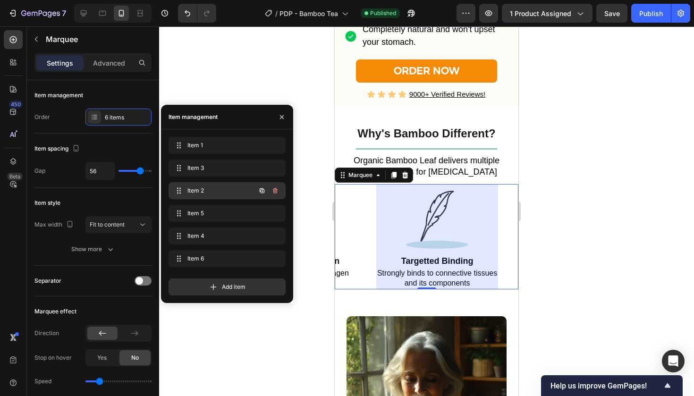
click at [205, 188] on span "Item 2" at bounding box center [214, 191] width 53 height 9
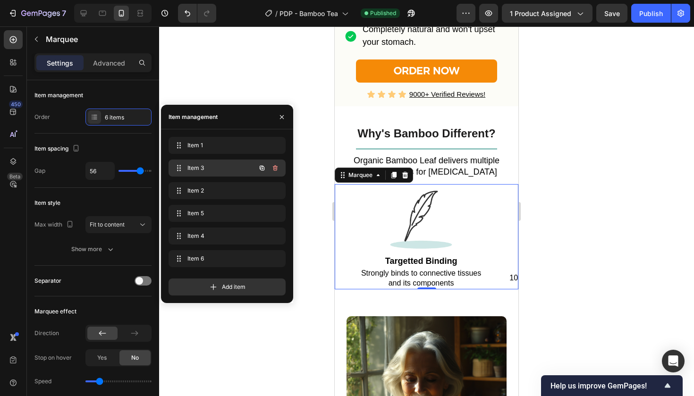
click at [205, 175] on div "Item 3 Item 3" at bounding box center [227, 168] width 117 height 17
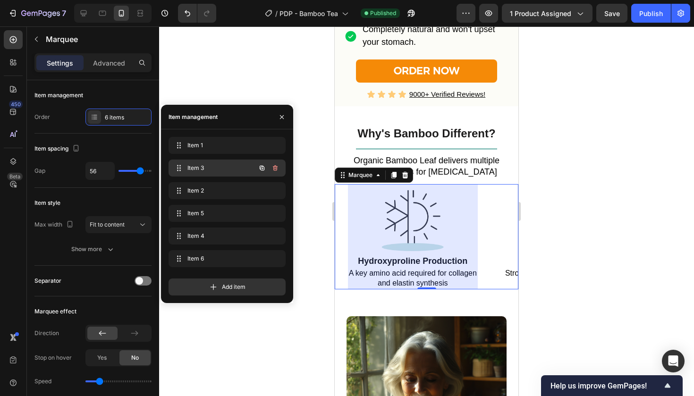
click at [205, 175] on div "Item 3 Item 3" at bounding box center [227, 168] width 117 height 17
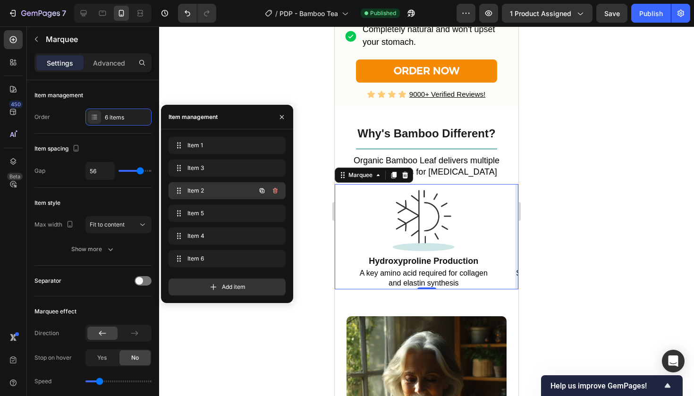
click at [208, 191] on span "Item 2" at bounding box center [214, 191] width 53 height 9
click at [208, 191] on span "Item 2" at bounding box center [221, 191] width 70 height 9
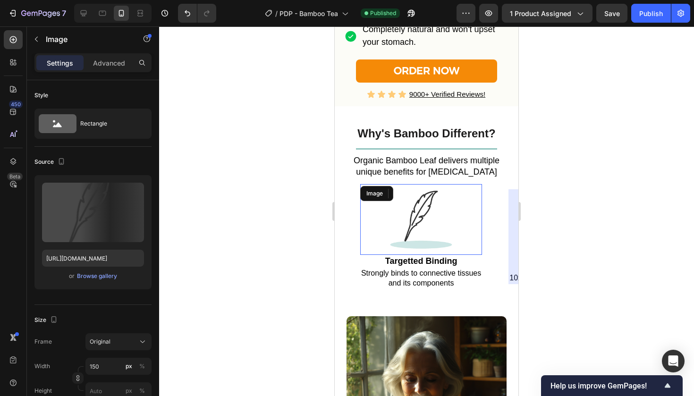
click at [405, 255] on img at bounding box center [421, 219] width 71 height 71
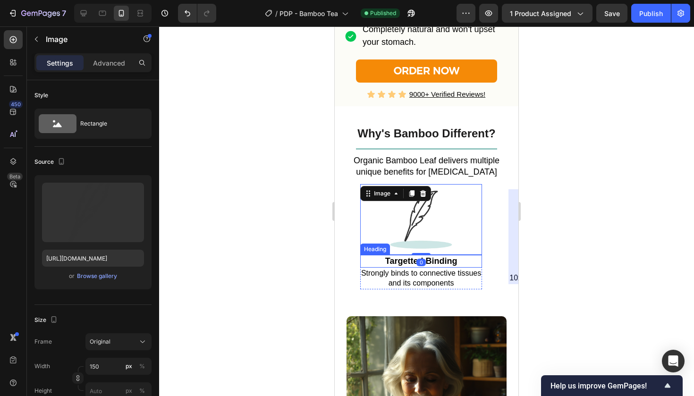
click at [410, 263] on span "Targetted Binding" at bounding box center [421, 261] width 72 height 9
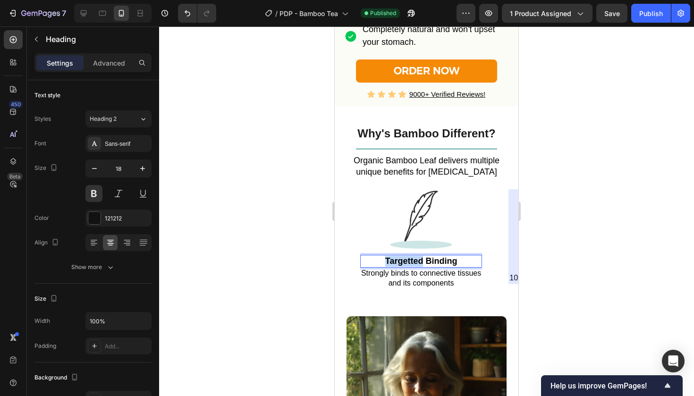
click at [415, 263] on span "Targetted Binding" at bounding box center [421, 261] width 72 height 9
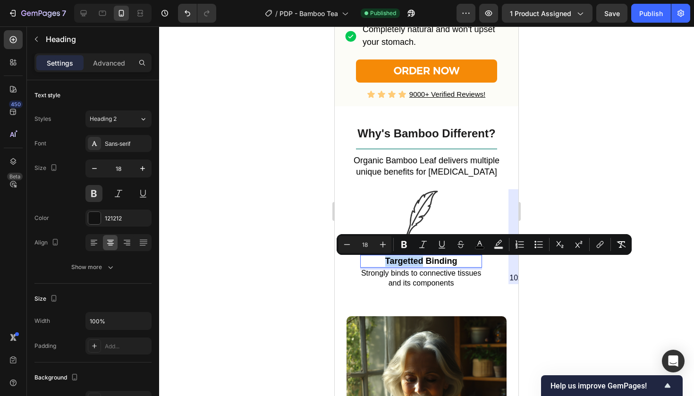
click at [418, 265] on span "Targetted Binding" at bounding box center [421, 261] width 72 height 9
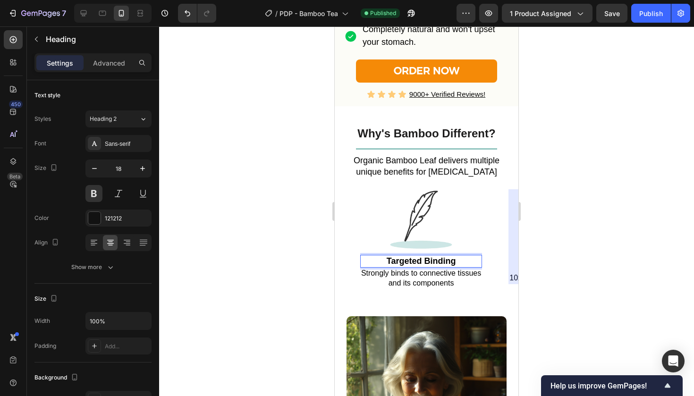
click at [562, 94] on div at bounding box center [426, 211] width 535 height 370
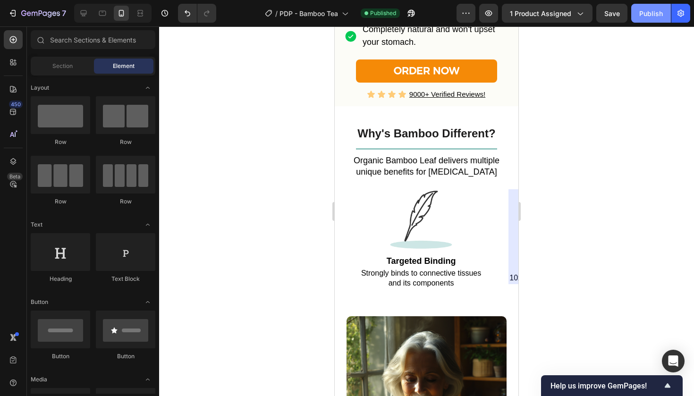
click at [652, 16] on div "Publish" at bounding box center [652, 14] width 24 height 10
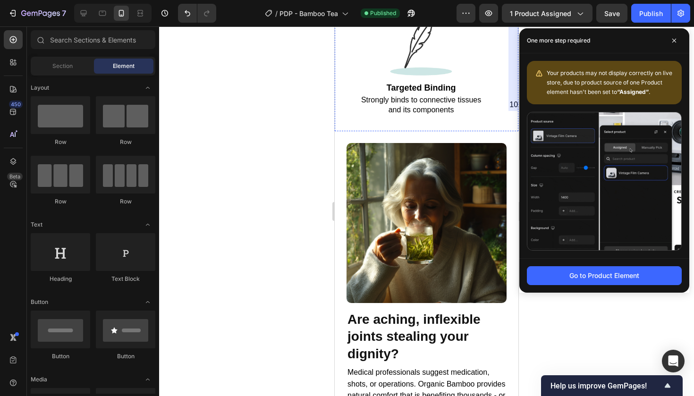
scroll to position [1133, 0]
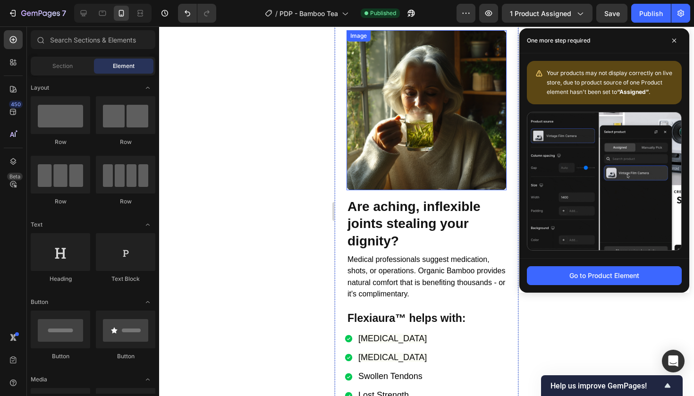
click at [436, 183] on img at bounding box center [427, 110] width 160 height 160
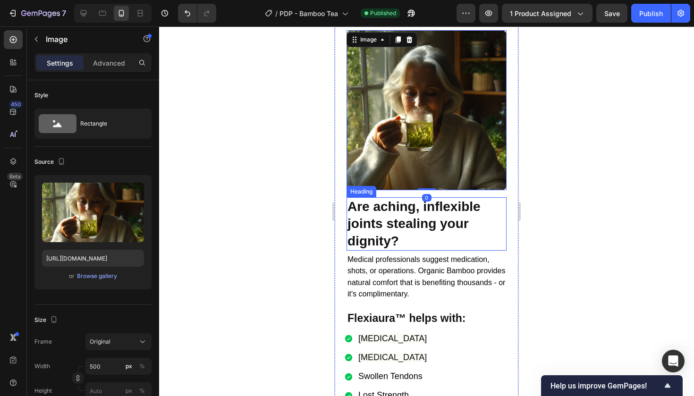
click at [428, 232] on h2 "Are aching, inflexible joints stealing your dignity?" at bounding box center [427, 223] width 160 height 53
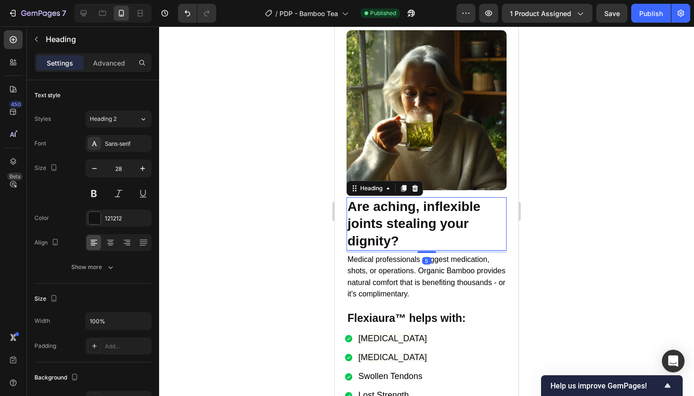
click at [121, 75] on div "Settings Advanced" at bounding box center [93, 66] width 132 height 27
click at [113, 64] on p "Advanced" at bounding box center [109, 63] width 32 height 10
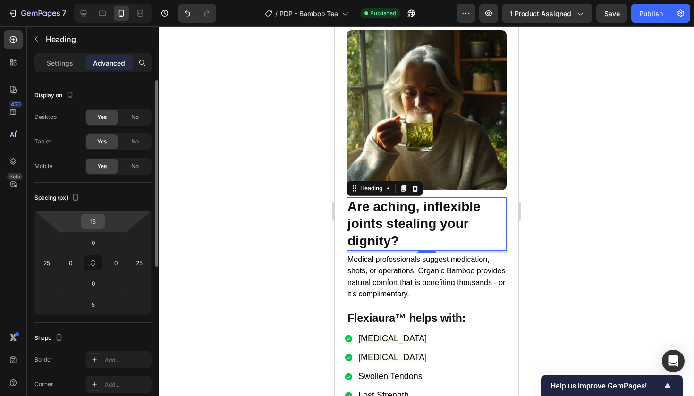
click at [93, 224] on input "15" at bounding box center [93, 221] width 19 height 14
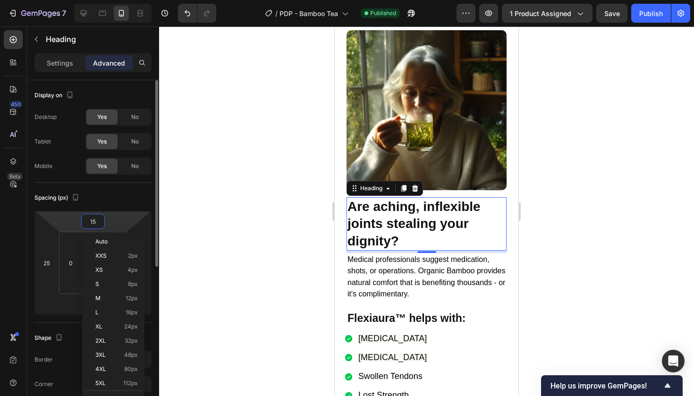
type input "5"
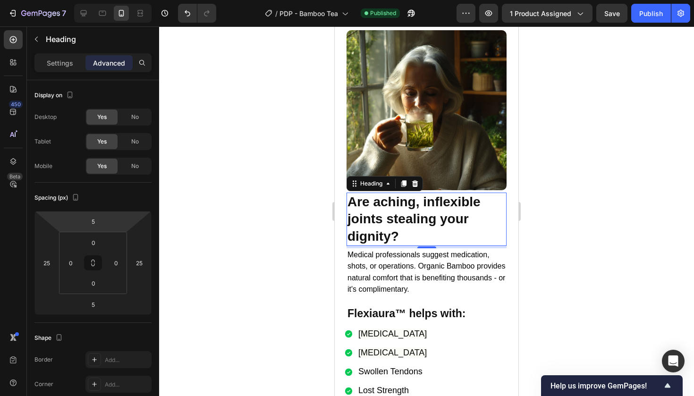
click at [660, 198] on div at bounding box center [426, 211] width 535 height 370
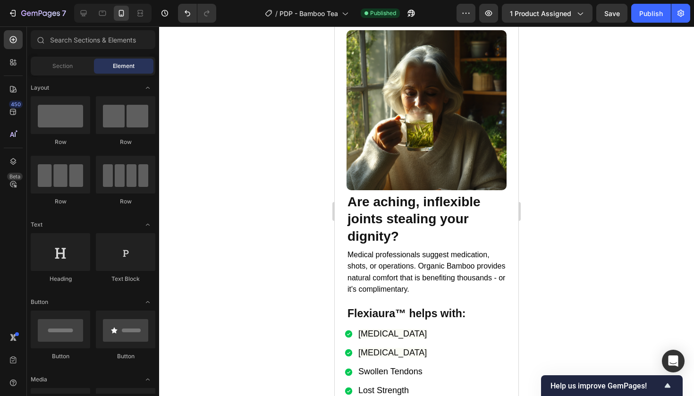
click at [650, 25] on div "7 Version history / PDP - Bamboo Tea Published Preview 1 product assigned Save …" at bounding box center [347, 13] width 694 height 27
click at [650, 15] on div "Publish" at bounding box center [652, 14] width 24 height 10
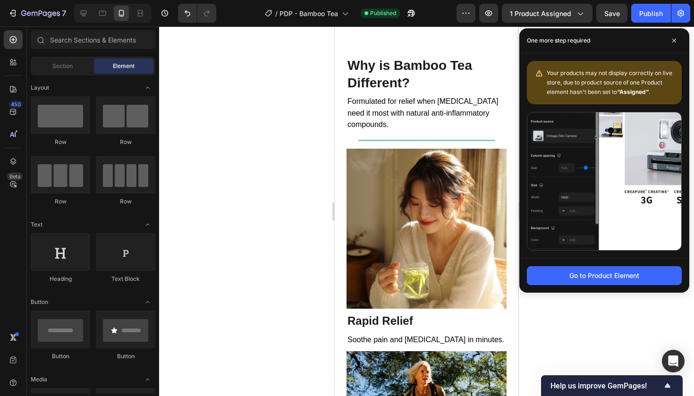
scroll to position [2542, 0]
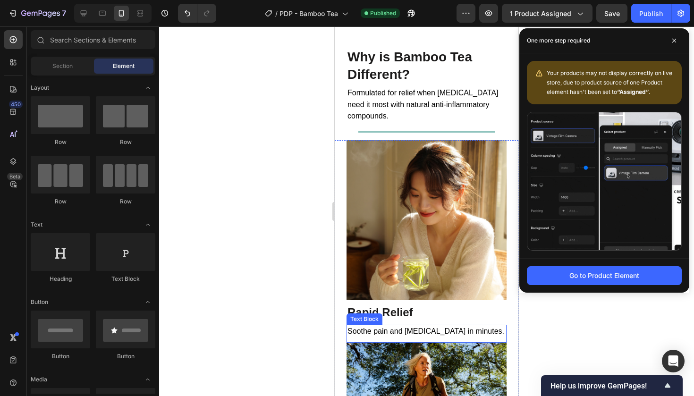
click at [448, 332] on span "Soothe pain and [MEDICAL_DATA] in minutes." at bounding box center [426, 331] width 157 height 8
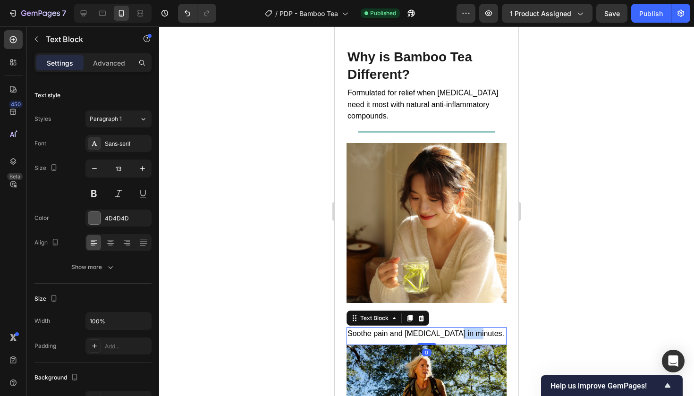
click at [448, 332] on span "Soothe pain and [MEDICAL_DATA] in minutes." at bounding box center [426, 334] width 157 height 8
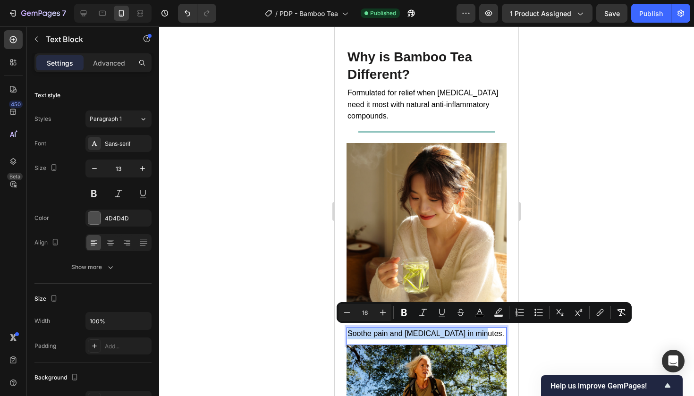
click at [436, 331] on span "Soothe pain and [MEDICAL_DATA] in minutes." at bounding box center [426, 334] width 157 height 8
drag, startPoint x: 436, startPoint y: 331, endPoint x: 460, endPoint y: 331, distance: 24.1
click at [460, 331] on span "Soothe pain and [MEDICAL_DATA] in minutes." at bounding box center [426, 334] width 157 height 8
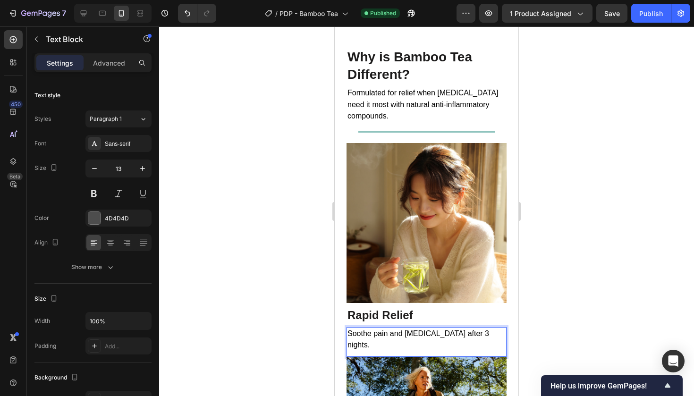
click at [640, 244] on div at bounding box center [426, 211] width 535 height 370
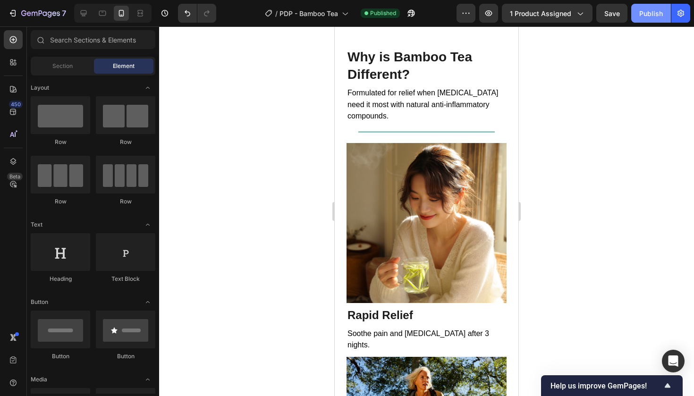
click at [642, 21] on button "Publish" at bounding box center [652, 13] width 40 height 19
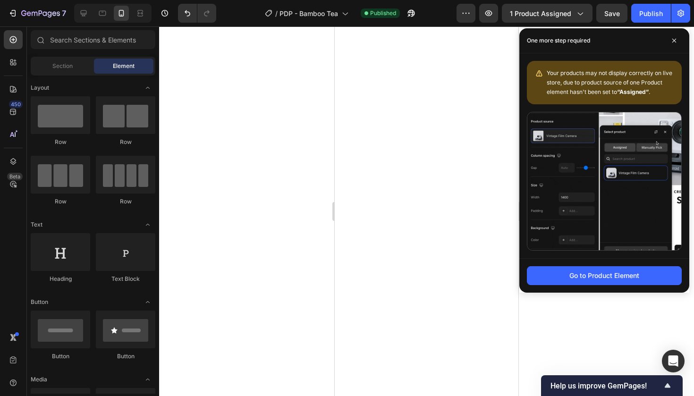
scroll to position [0, 0]
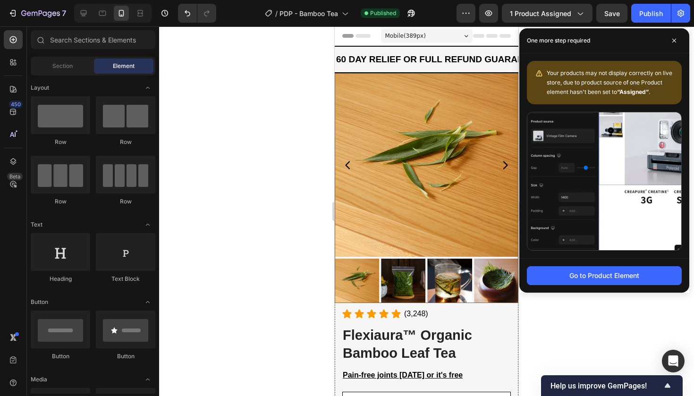
click at [409, 115] on img at bounding box center [427, 165] width 184 height 184
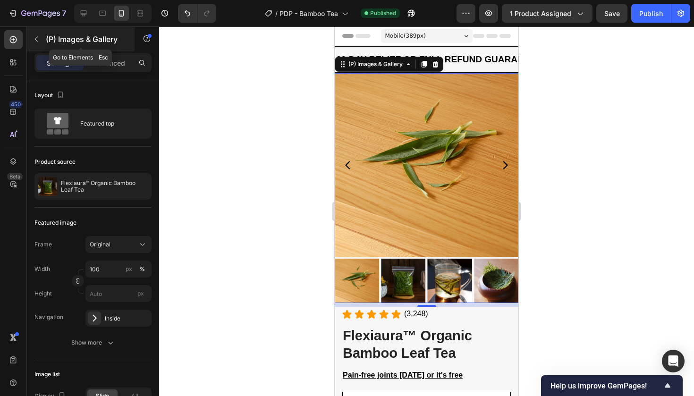
click at [43, 36] on button "button" at bounding box center [36, 39] width 15 height 15
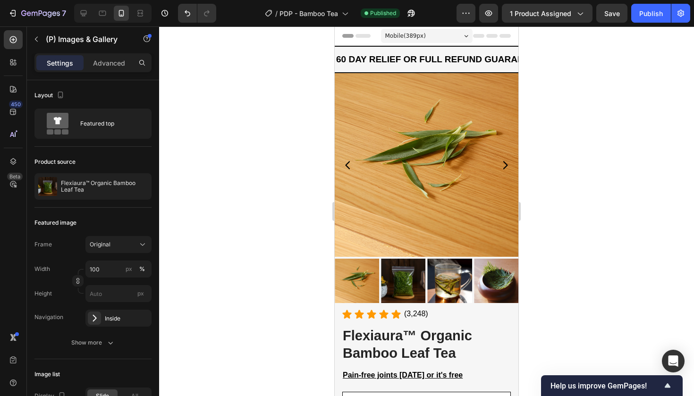
click at [336, 246] on img at bounding box center [427, 165] width 184 height 184
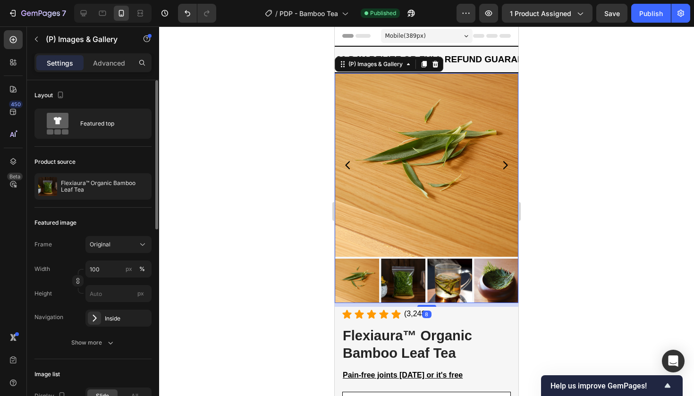
click at [92, 347] on div "Show more" at bounding box center [93, 342] width 44 height 9
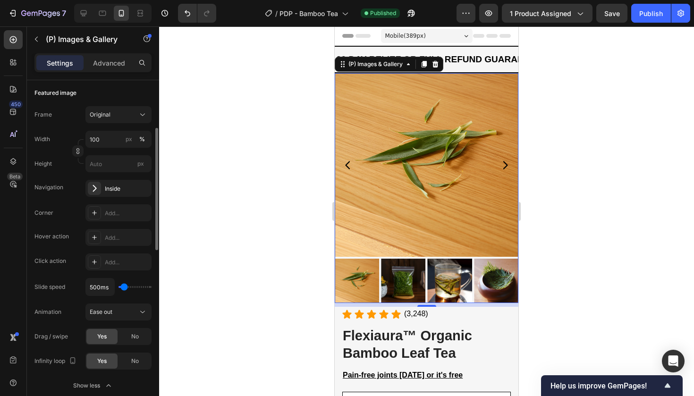
scroll to position [128, 0]
click at [113, 185] on div "Inside" at bounding box center [119, 189] width 66 height 17
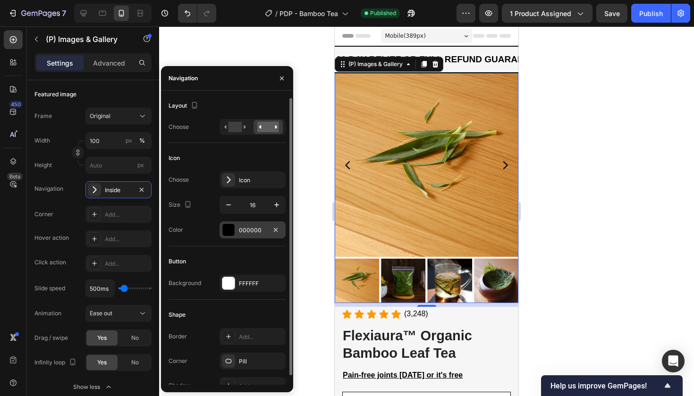
click at [248, 226] on div "000000" at bounding box center [252, 230] width 27 height 9
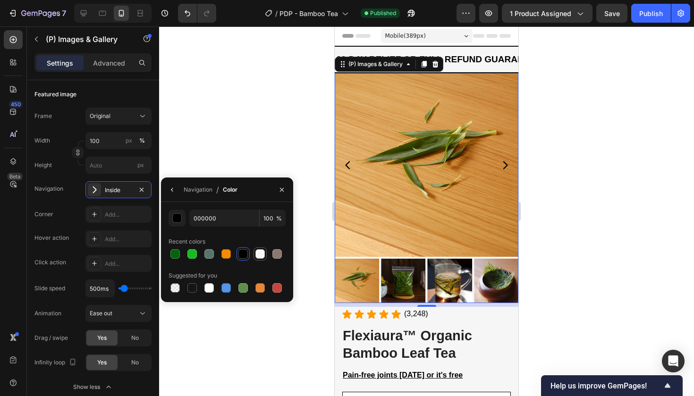
click at [261, 254] on div at bounding box center [260, 253] width 9 height 9
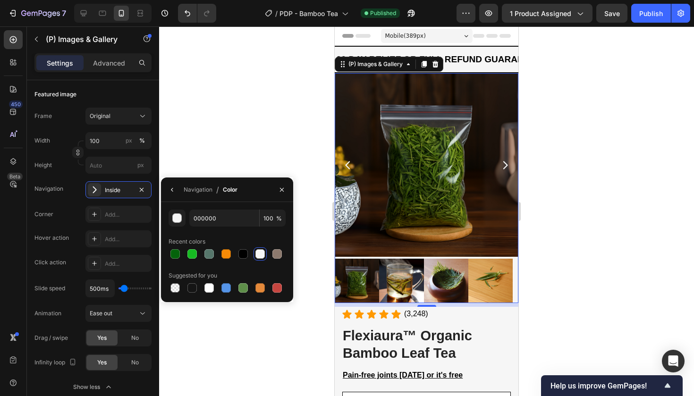
type input "F6F6F6"
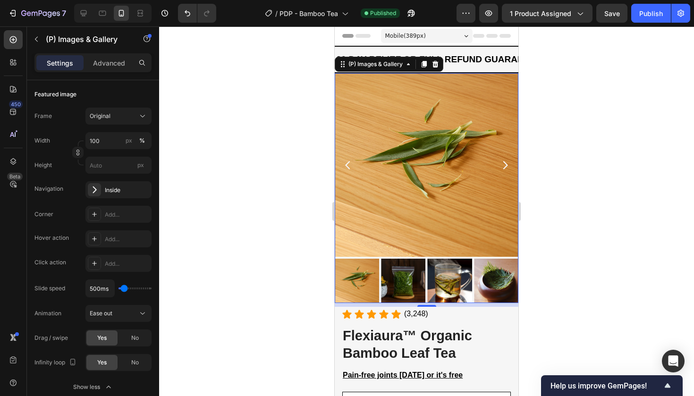
click at [598, 59] on div at bounding box center [426, 211] width 535 height 370
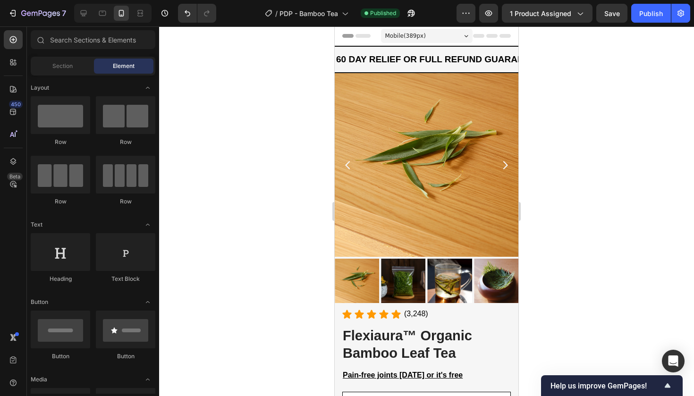
click at [640, 26] on div "7 Version history / PDP - Bamboo Tea Published Preview 1 product assigned Save …" at bounding box center [347, 13] width 694 height 27
click at [645, 19] on button "Publish" at bounding box center [652, 13] width 40 height 19
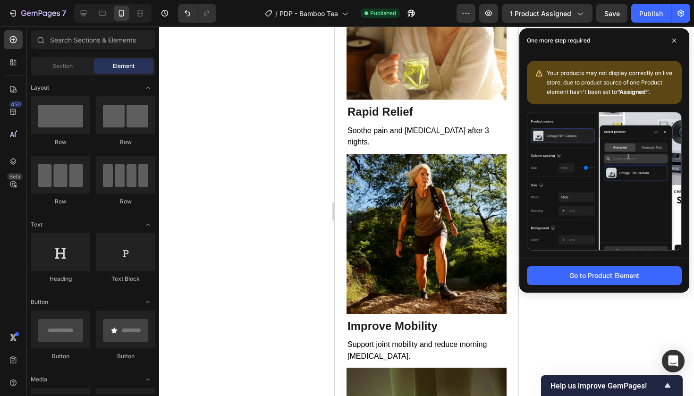
scroll to position [2699, 0]
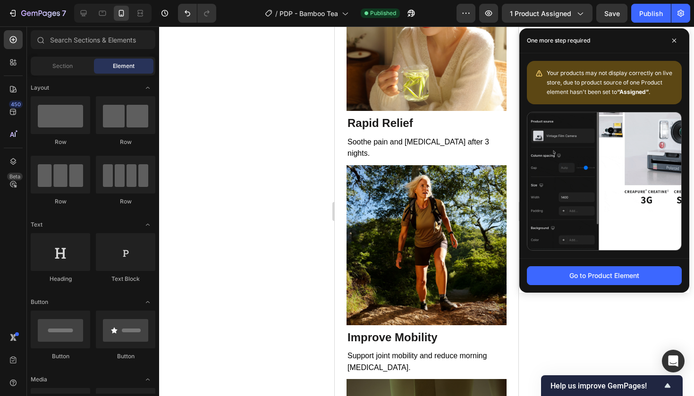
click at [416, 231] on img at bounding box center [427, 245] width 160 height 160
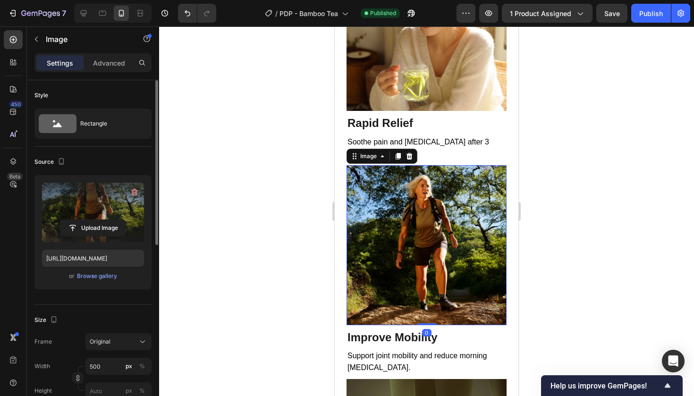
click at [46, 209] on label at bounding box center [93, 213] width 102 height 60
click at [60, 220] on input "file" at bounding box center [92, 228] width 65 height 16
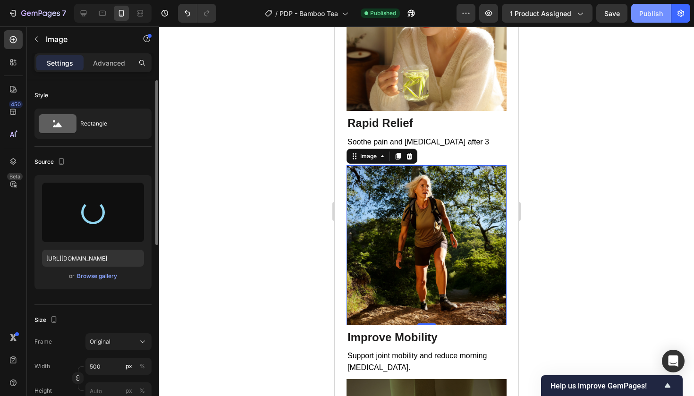
click at [657, 14] on div "Publish" at bounding box center [652, 14] width 24 height 10
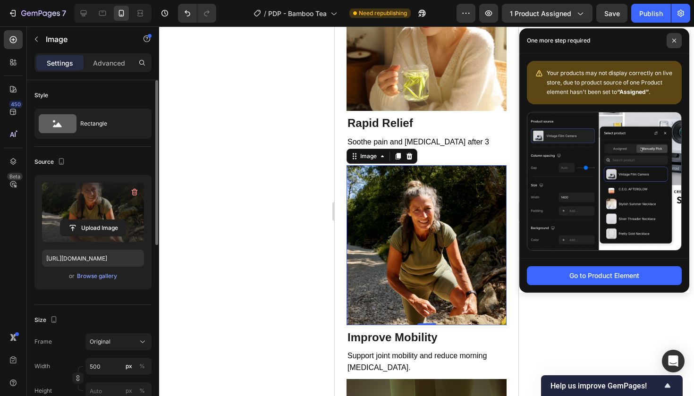
click at [667, 39] on span at bounding box center [674, 40] width 15 height 15
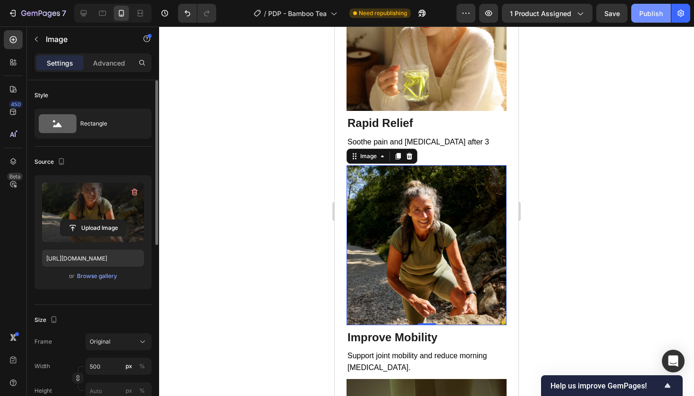
click at [651, 7] on button "Publish" at bounding box center [652, 13] width 40 height 19
click at [77, 205] on label at bounding box center [93, 213] width 102 height 60
click at [77, 220] on input "file" at bounding box center [92, 228] width 65 height 16
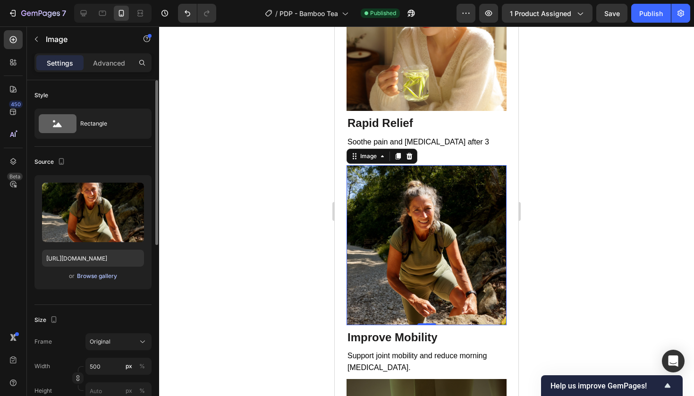
click at [89, 276] on div "Browse gallery" at bounding box center [97, 276] width 40 height 9
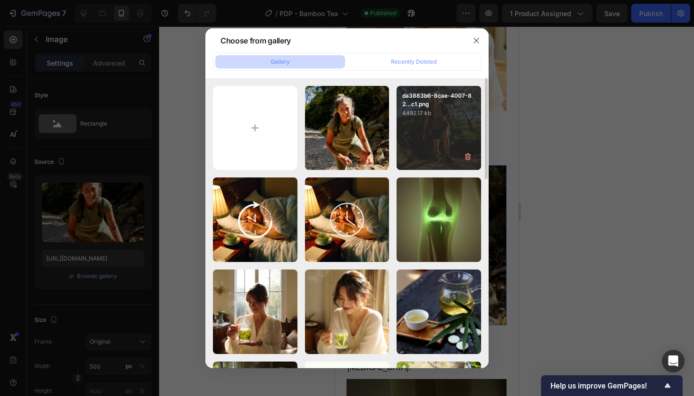
click at [433, 126] on div "da3883b6-8cae-4007-82...c1.png 4492.17 kb" at bounding box center [439, 128] width 85 height 85
type input "[URL][DOMAIN_NAME]"
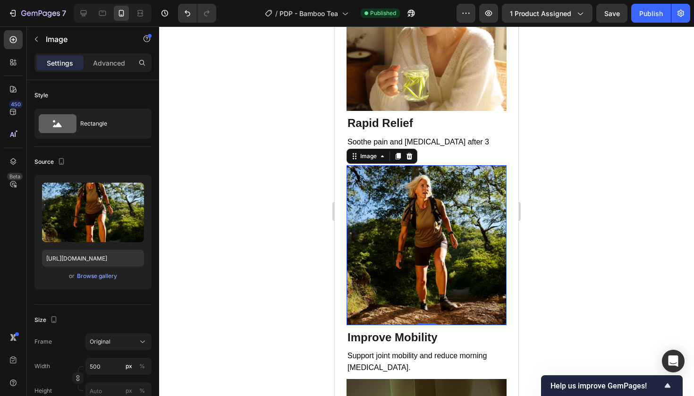
click at [643, 24] on div "7 Version history / PDP - Bamboo Tea Published Preview 1 product assigned Save …" at bounding box center [347, 13] width 694 height 27
click at [644, 19] on button "Publish" at bounding box center [652, 13] width 40 height 19
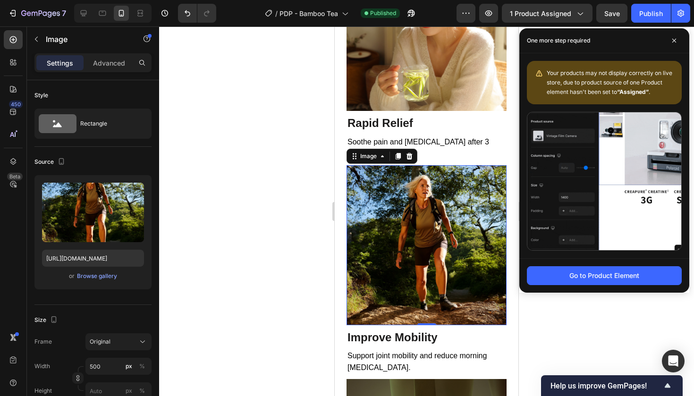
click at [303, 106] on div at bounding box center [426, 211] width 535 height 370
